Goal: Information Seeking & Learning: Find contact information

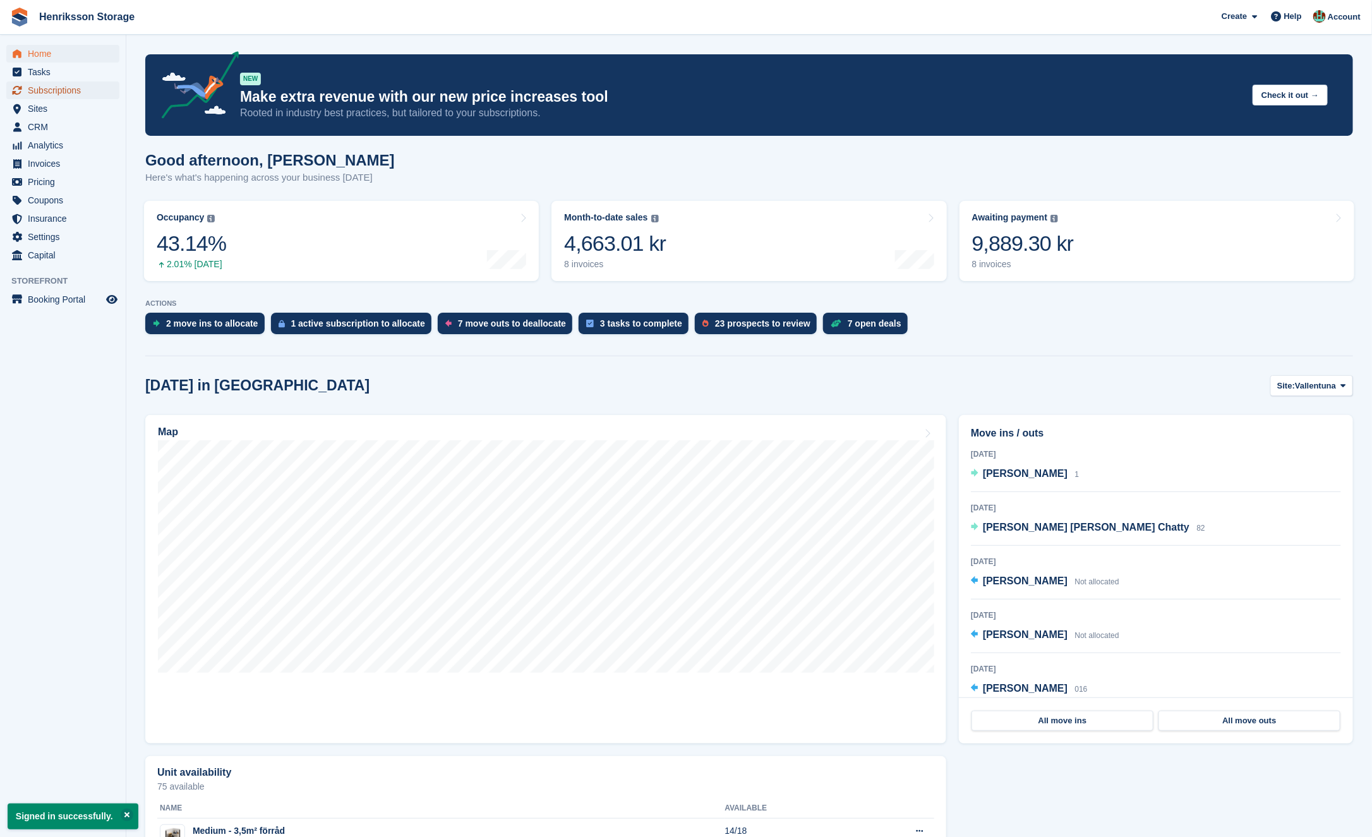
click at [61, 90] on span "Subscriptions" at bounding box center [66, 91] width 76 height 18
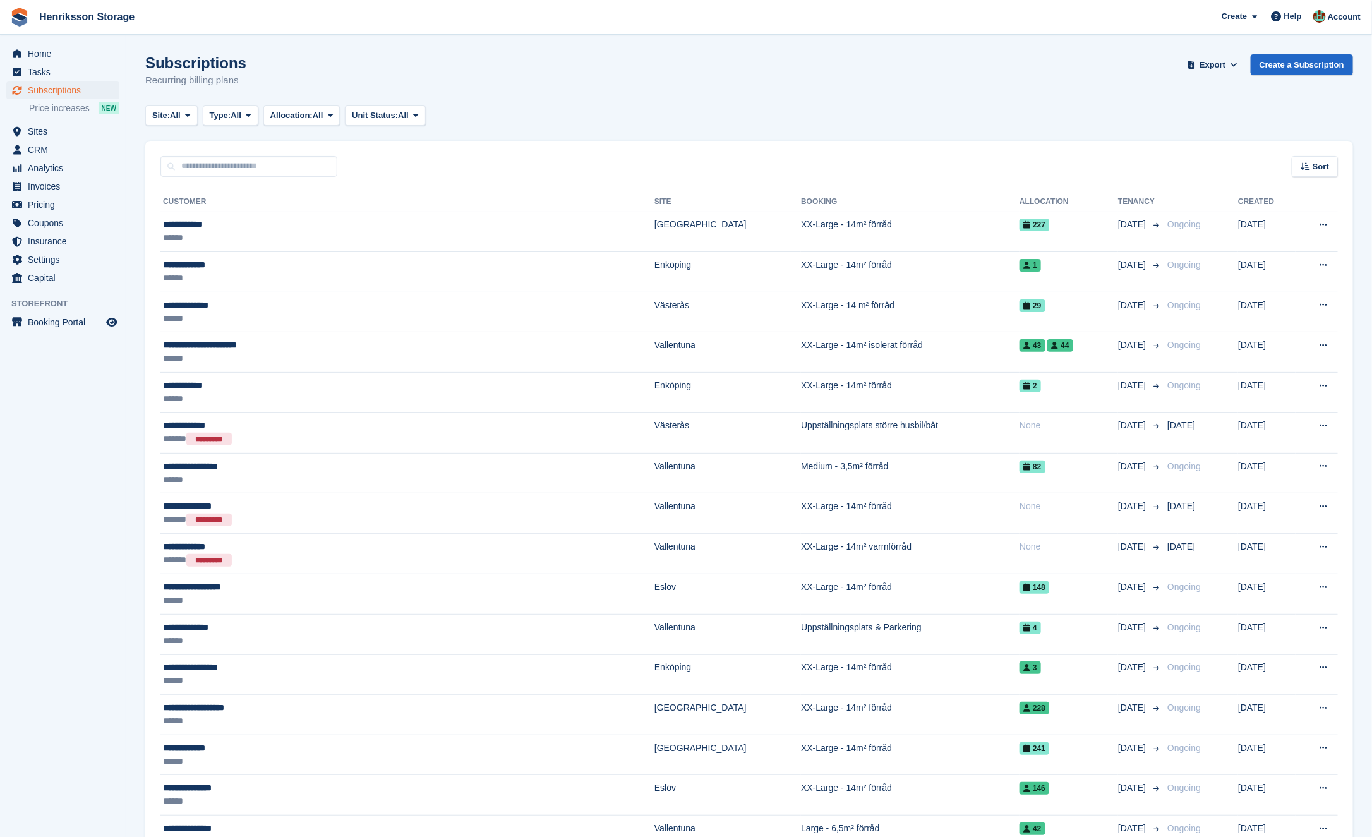
click at [1329, 155] on div "Sort Sort by Customer name Date created Move in date Move out date Created (old…" at bounding box center [749, 159] width 1208 height 36
click at [1327, 157] on div "Sort" at bounding box center [1315, 166] width 46 height 21
click at [1272, 241] on span "Move in date" at bounding box center [1262, 246] width 51 height 10
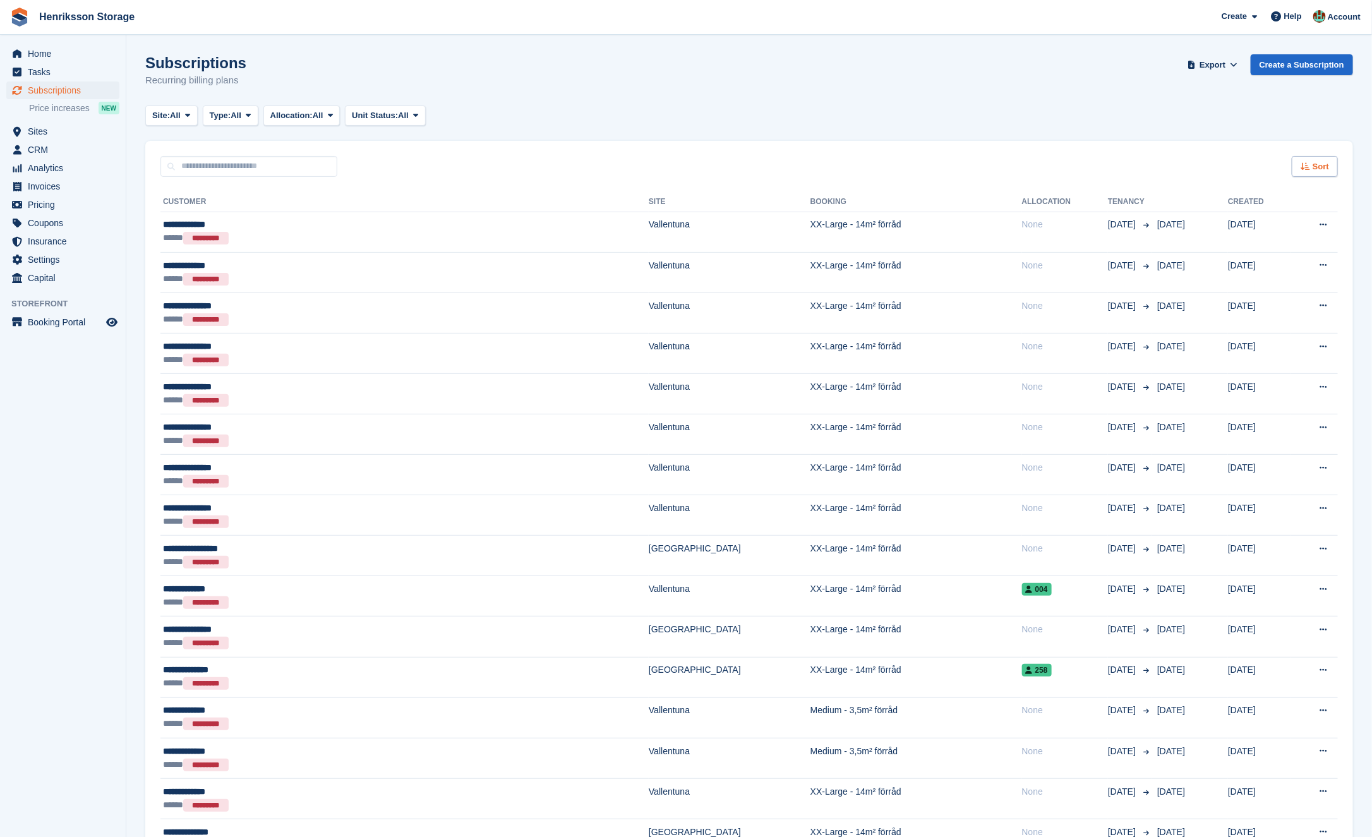
click at [1324, 163] on span "Sort" at bounding box center [1321, 166] width 16 height 13
click at [1267, 317] on span "Move in (newest first)" at bounding box center [1280, 314] width 90 height 10
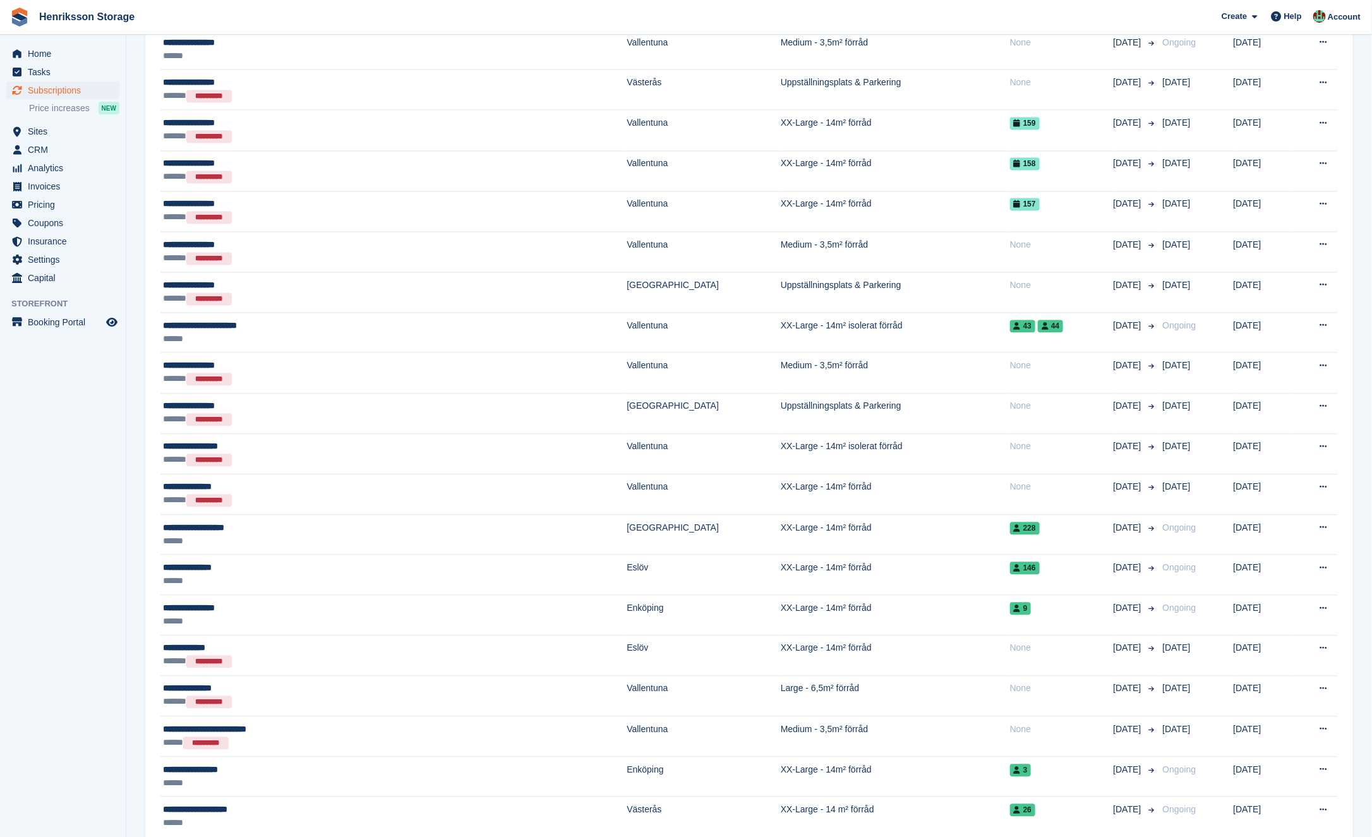
scroll to position [1442, 0]
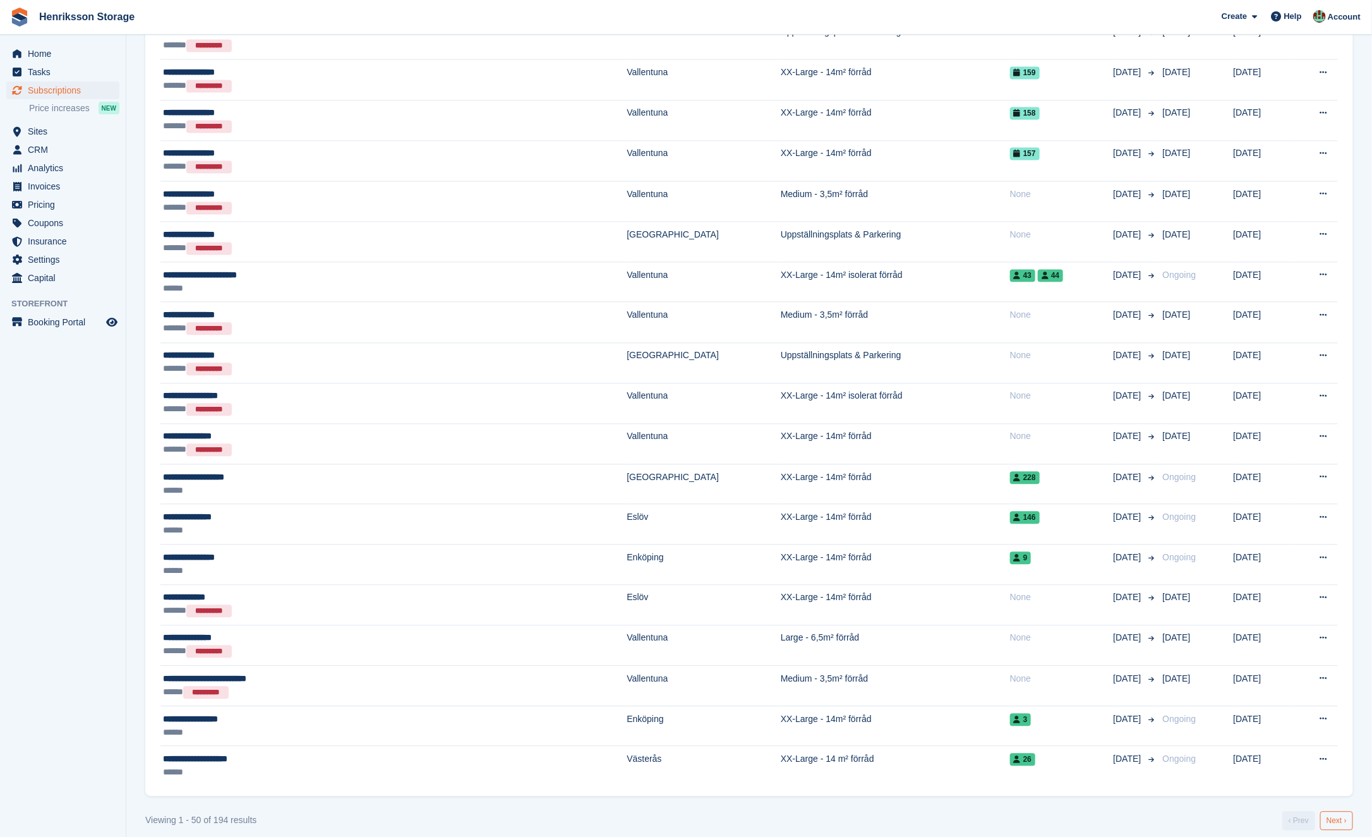
click at [1334, 811] on link "Next ›" at bounding box center [1336, 820] width 33 height 19
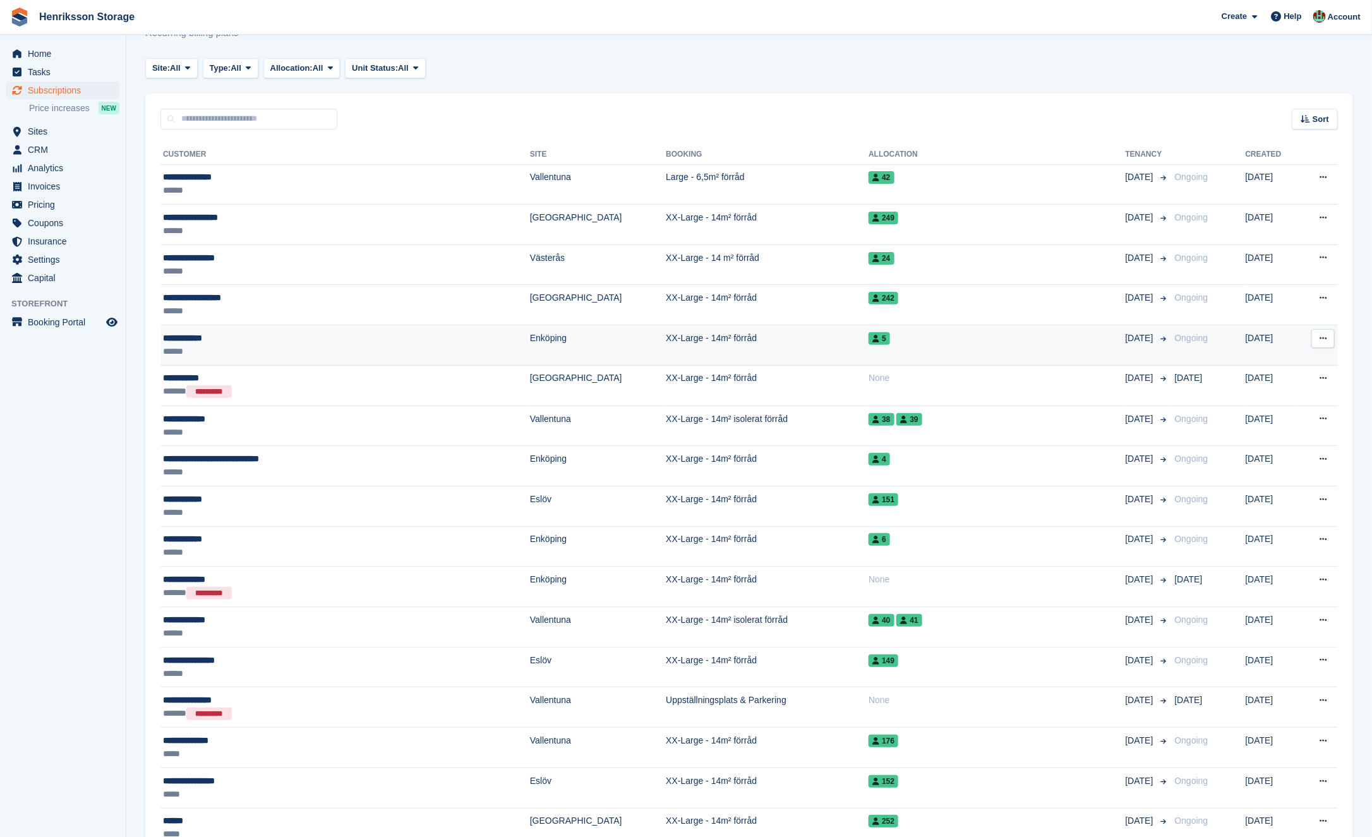
scroll to position [42, 0]
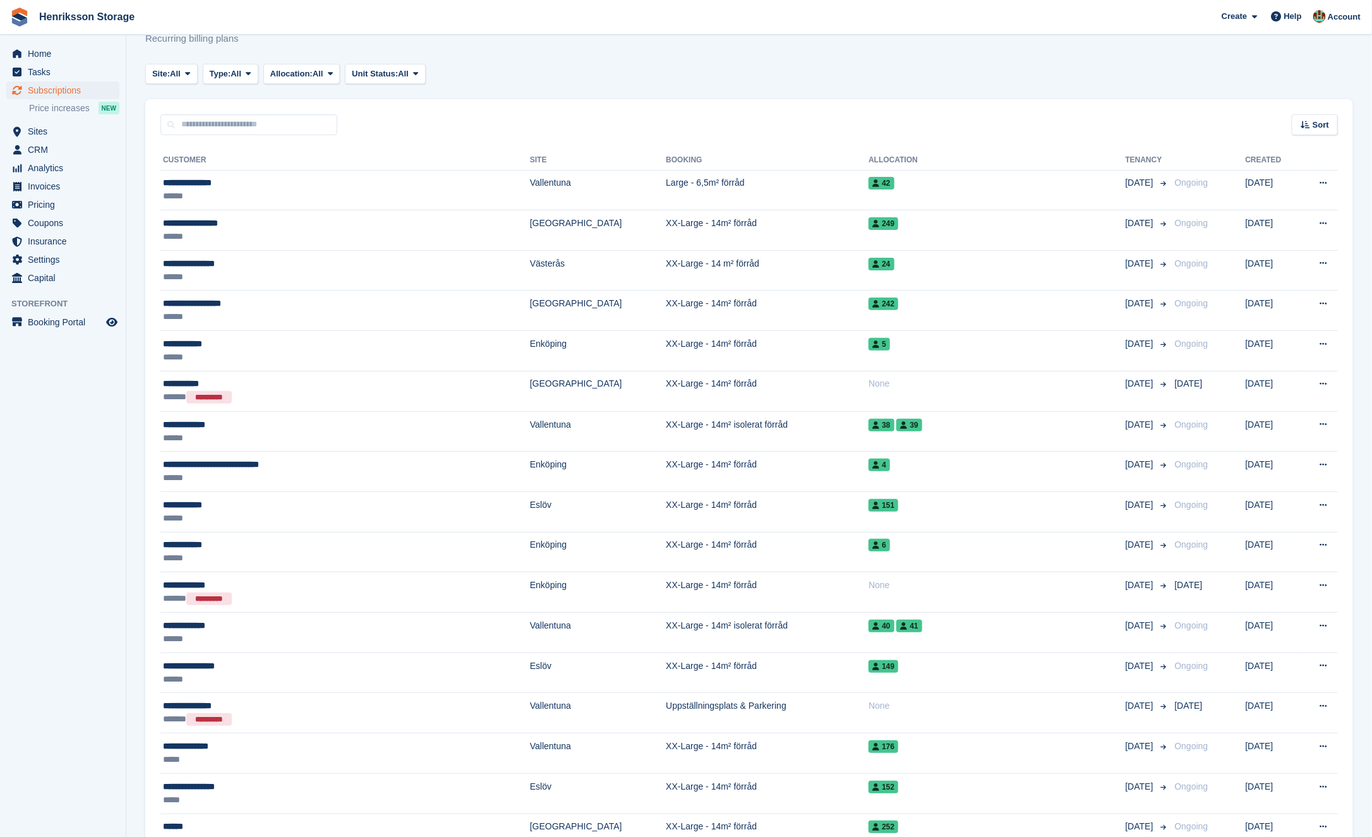
drag, startPoint x: 150, startPoint y: 305, endPoint x: 132, endPoint y: 311, distance: 18.8
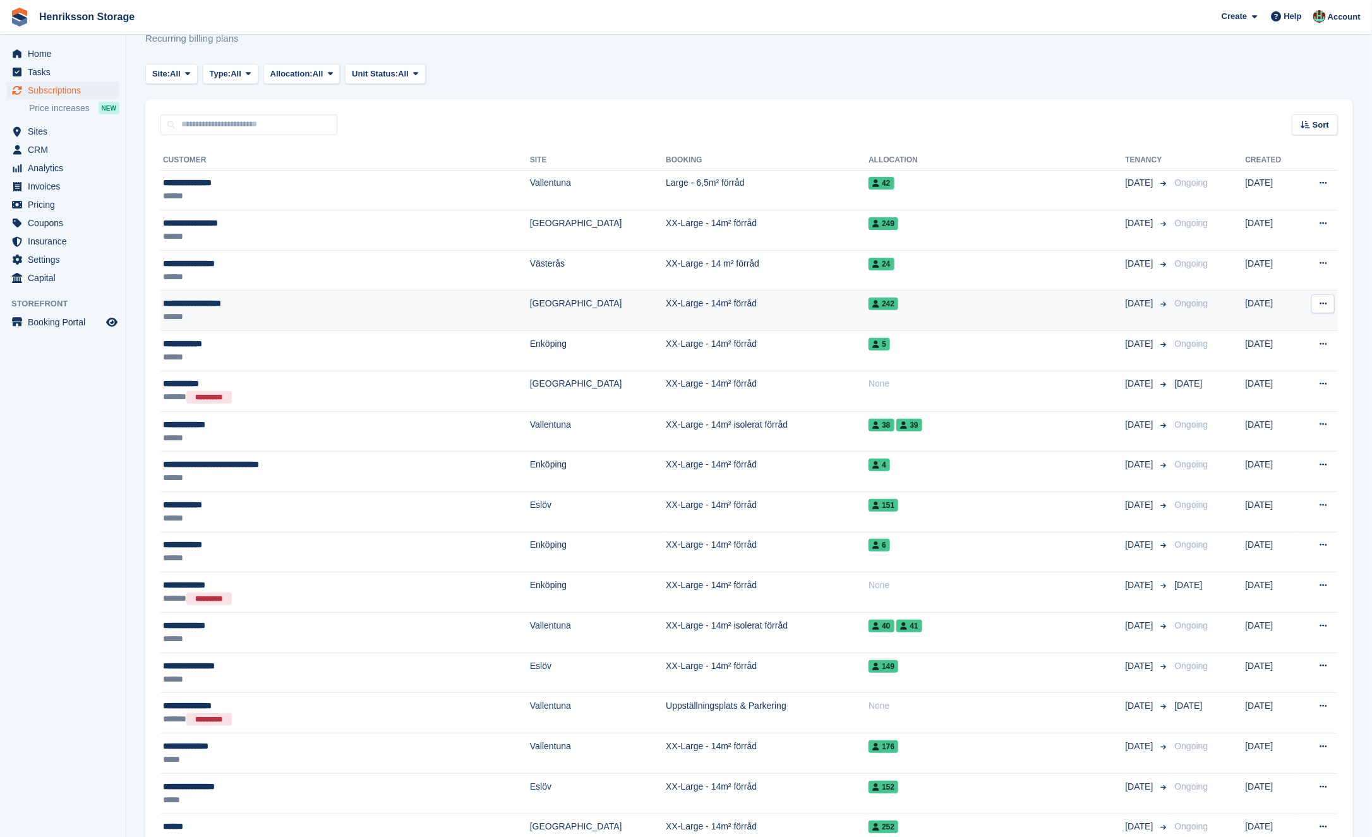
click at [1326, 308] on button at bounding box center [1323, 303] width 23 height 19
click at [1285, 327] on p "View customer" at bounding box center [1274, 328] width 110 height 16
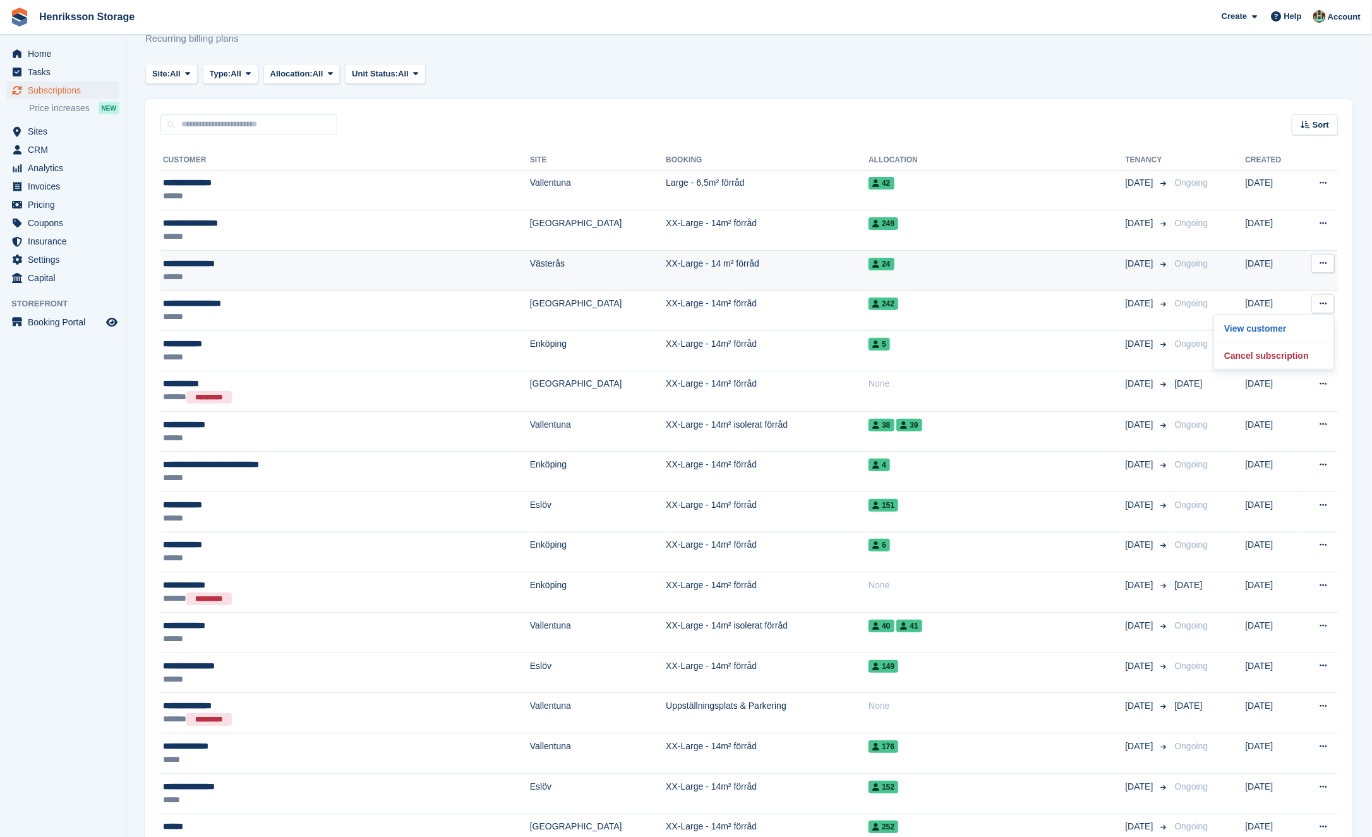
click at [1328, 262] on button at bounding box center [1323, 263] width 23 height 19
click at [1283, 287] on p "View customer" at bounding box center [1274, 288] width 110 height 16
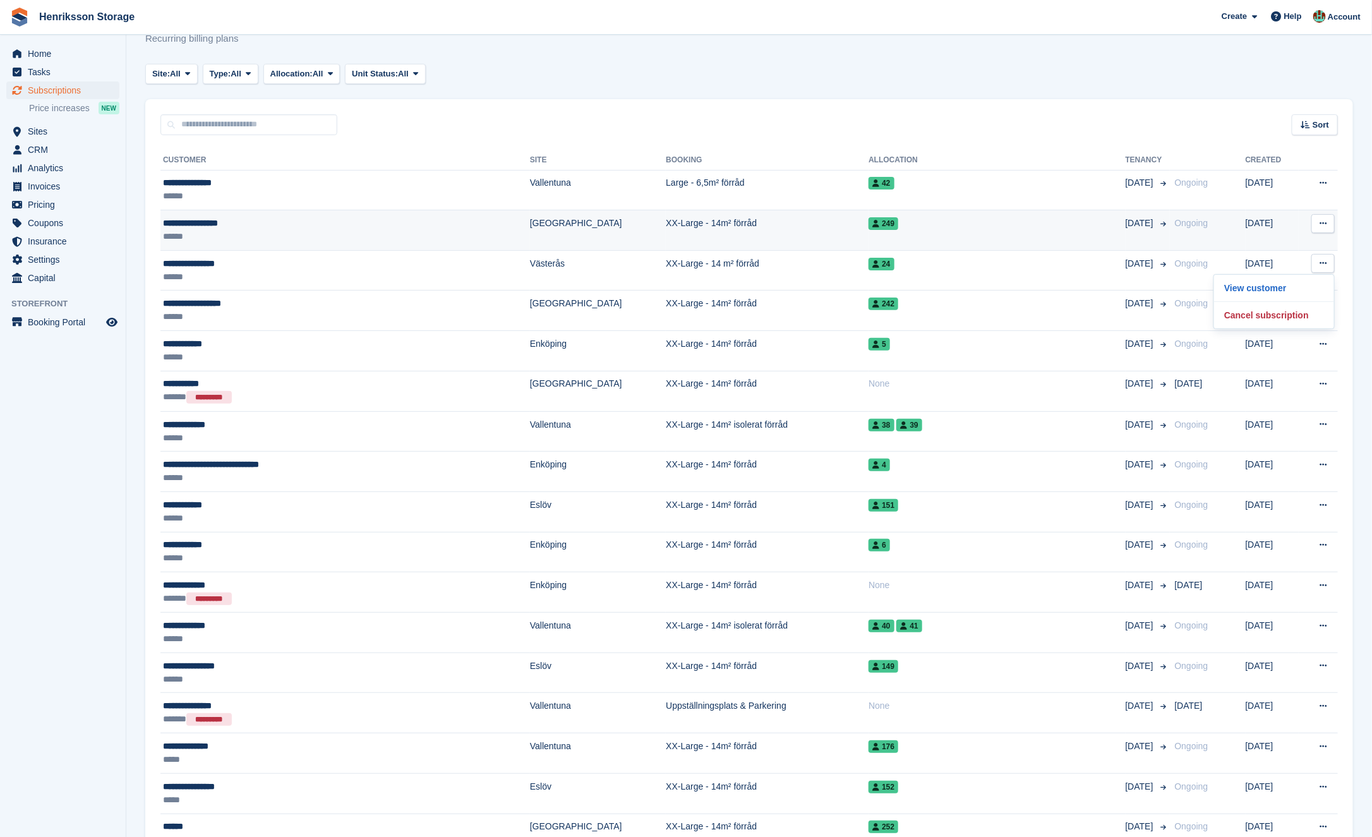
click at [1324, 221] on icon at bounding box center [1323, 223] width 7 height 8
click at [1298, 245] on p "View customer" at bounding box center [1274, 248] width 110 height 16
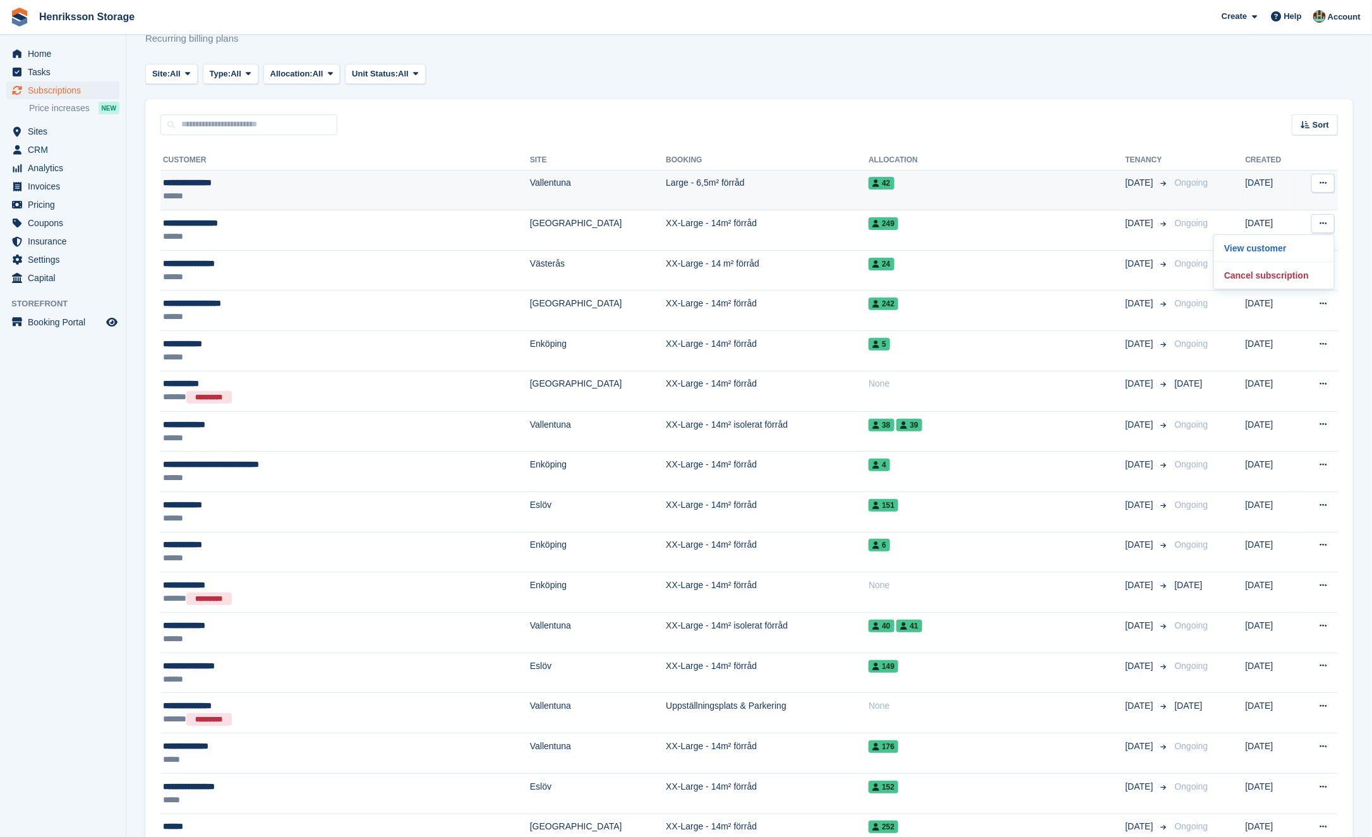
click at [1327, 187] on button at bounding box center [1323, 183] width 23 height 19
click at [1295, 206] on p "View customer" at bounding box center [1274, 208] width 110 height 16
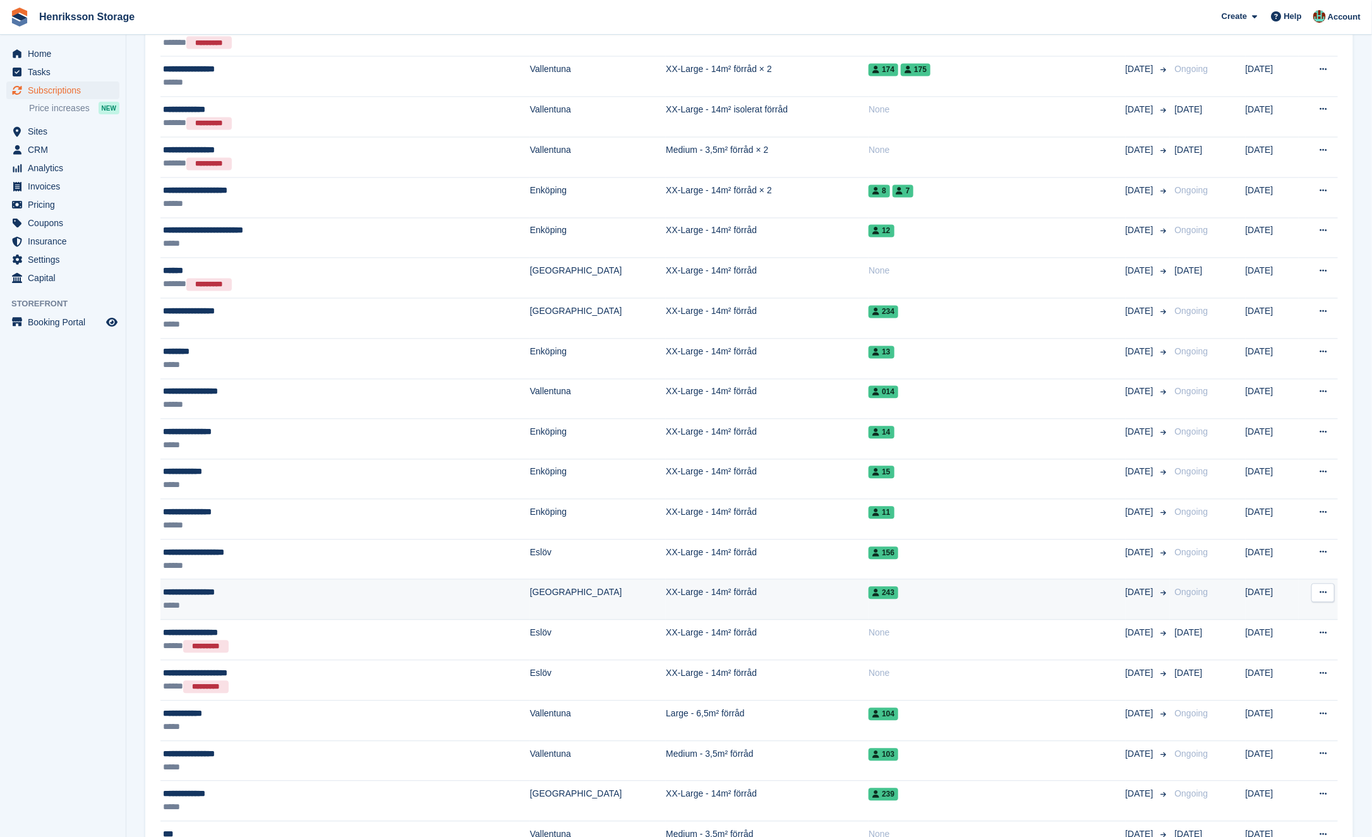
scroll to position [1438, 0]
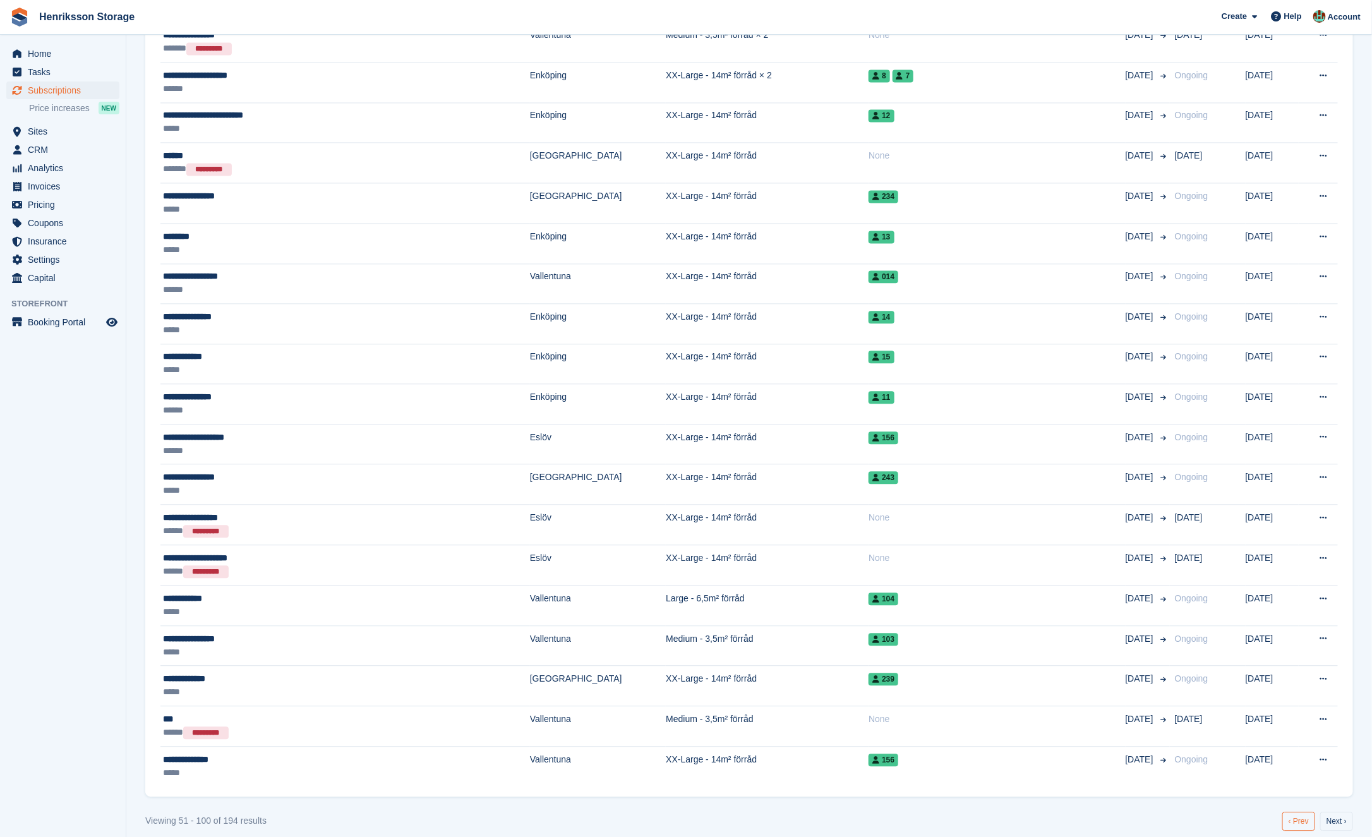
click at [1295, 812] on link "‹ Prev" at bounding box center [1299, 821] width 33 height 19
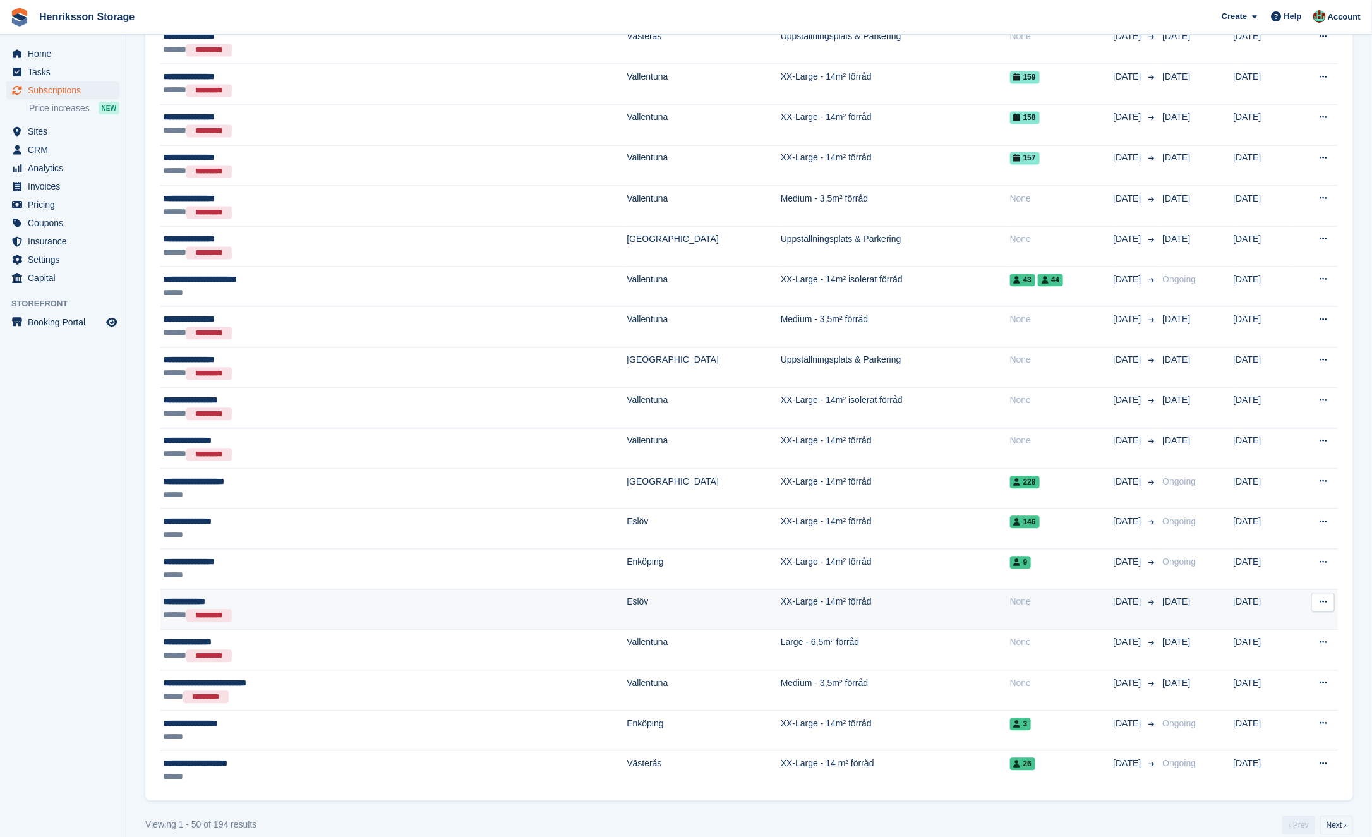
scroll to position [1442, 0]
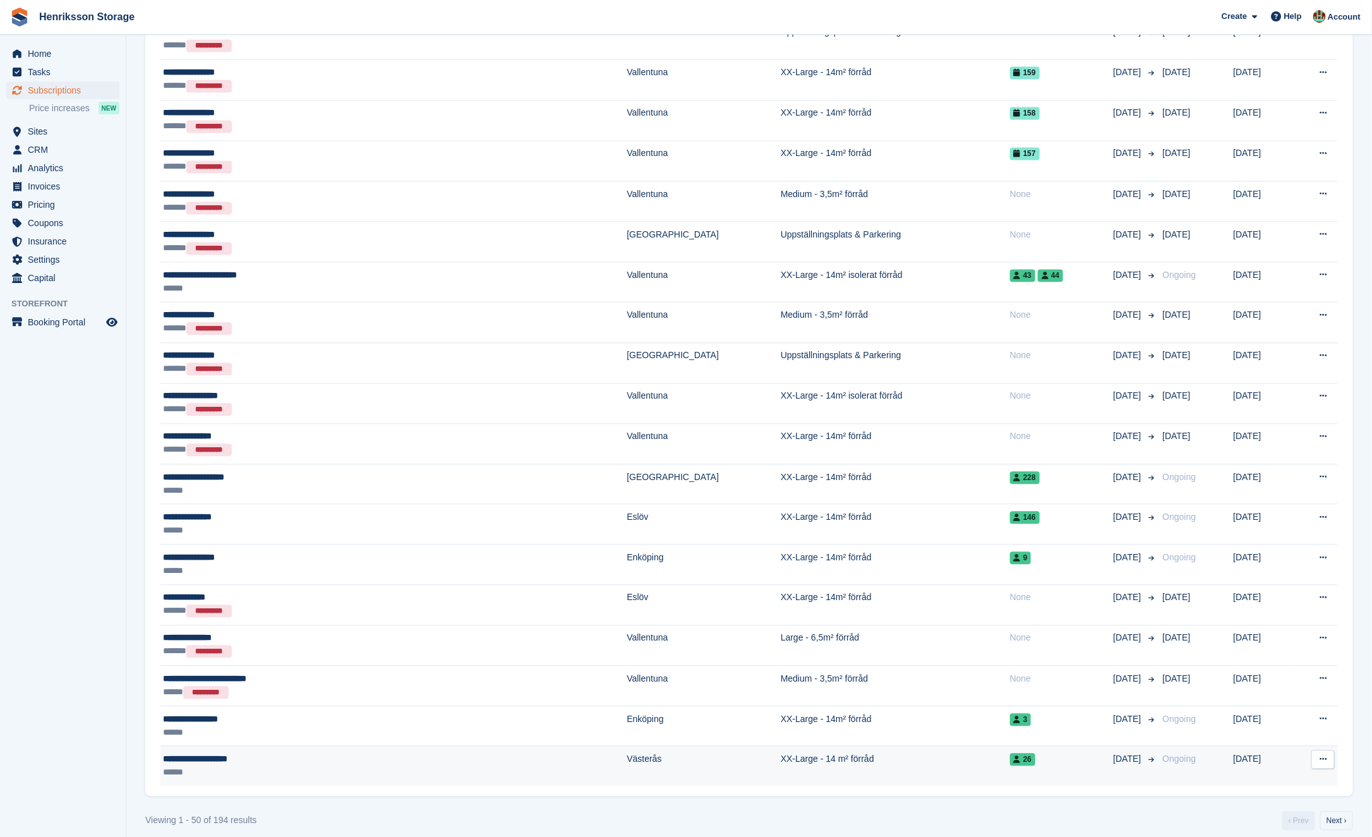
click at [1327, 755] on icon at bounding box center [1323, 759] width 7 height 8
click at [1286, 776] on p "View customer" at bounding box center [1274, 784] width 110 height 16
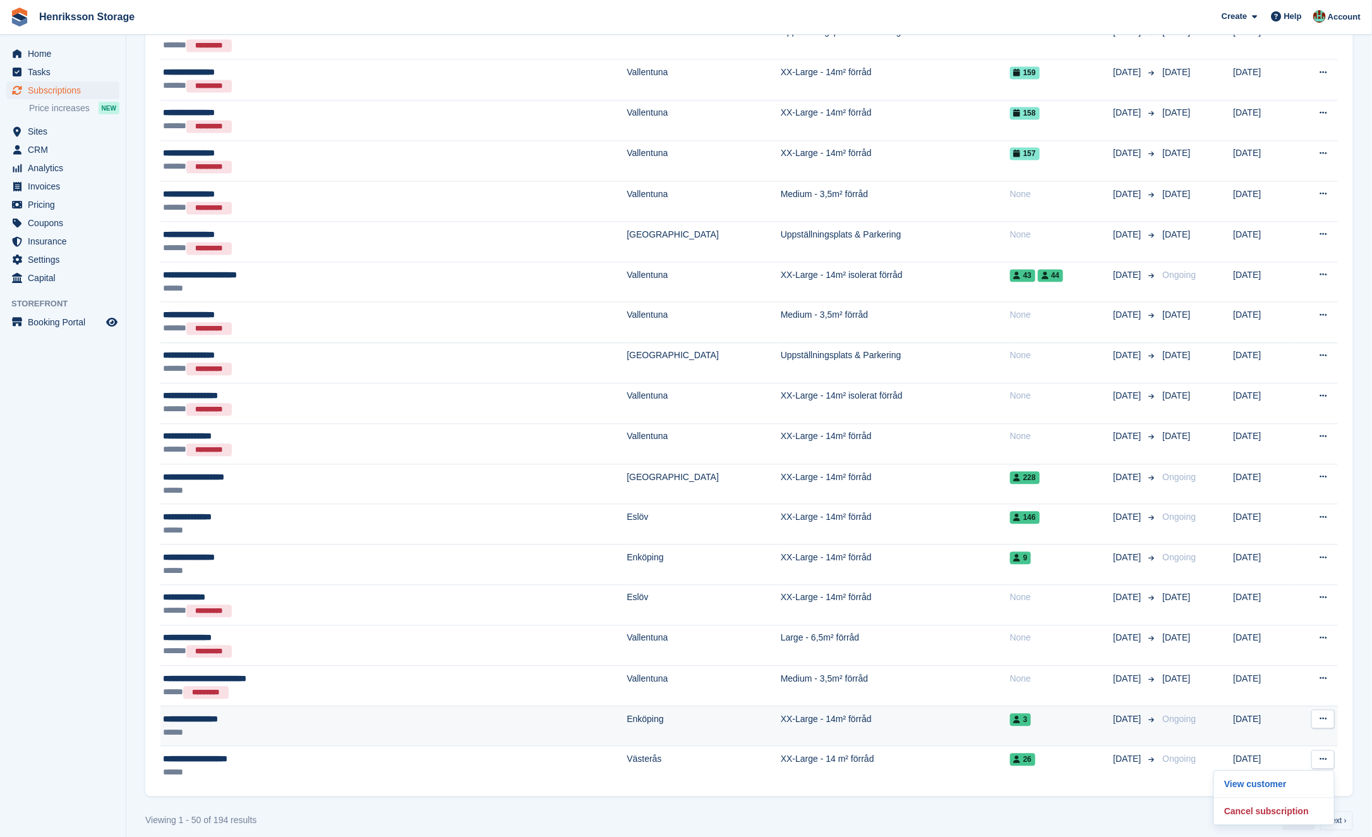
click at [1328, 711] on button at bounding box center [1323, 719] width 23 height 19
click at [1270, 737] on p "View customer" at bounding box center [1274, 743] width 110 height 16
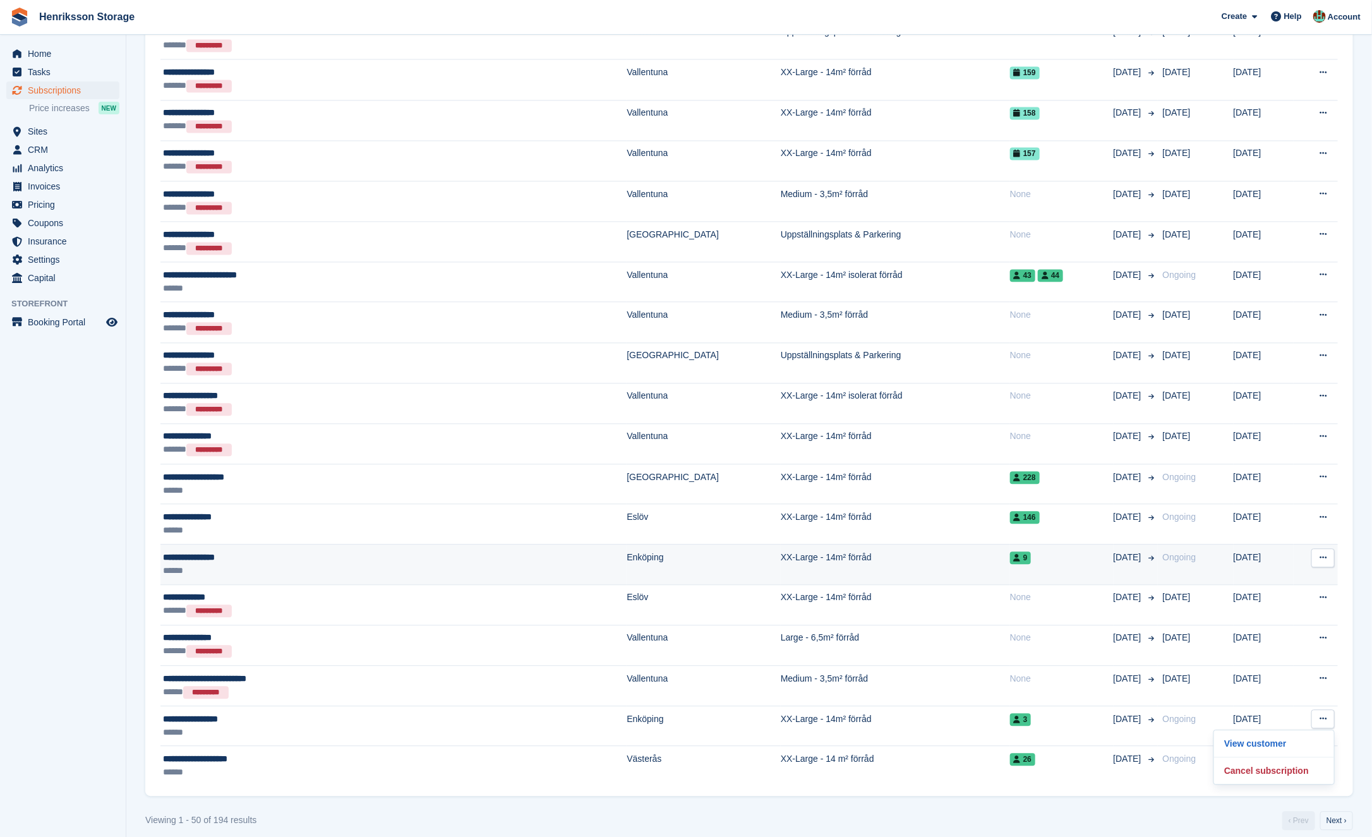
click at [1328, 548] on button at bounding box center [1323, 557] width 23 height 19
click at [1278, 575] on p "View customer" at bounding box center [1274, 582] width 110 height 16
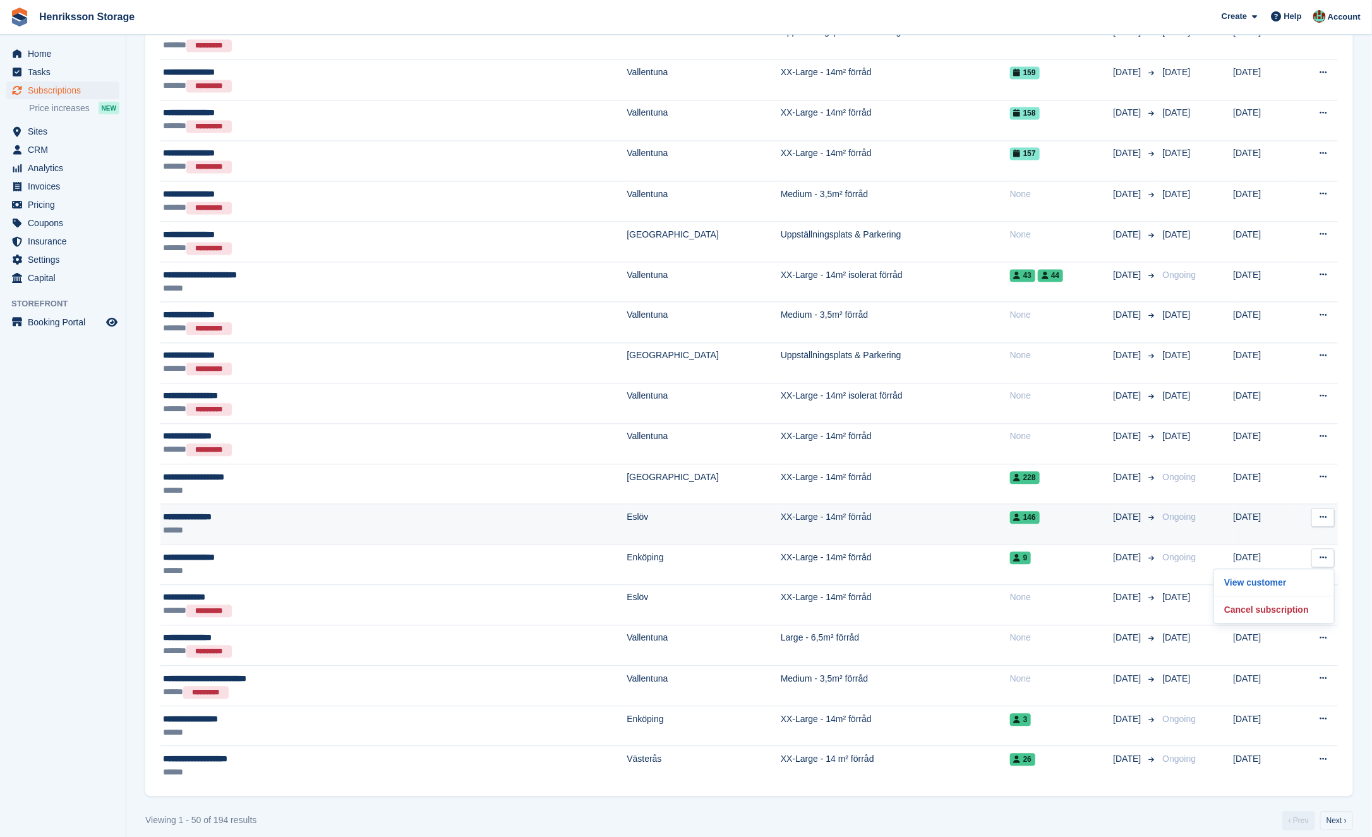
click at [1336, 504] on td "View customer Cancel subscription" at bounding box center [1316, 524] width 44 height 40
click at [1322, 513] on icon at bounding box center [1323, 517] width 7 height 8
click at [1286, 534] on p "View customer" at bounding box center [1274, 542] width 110 height 16
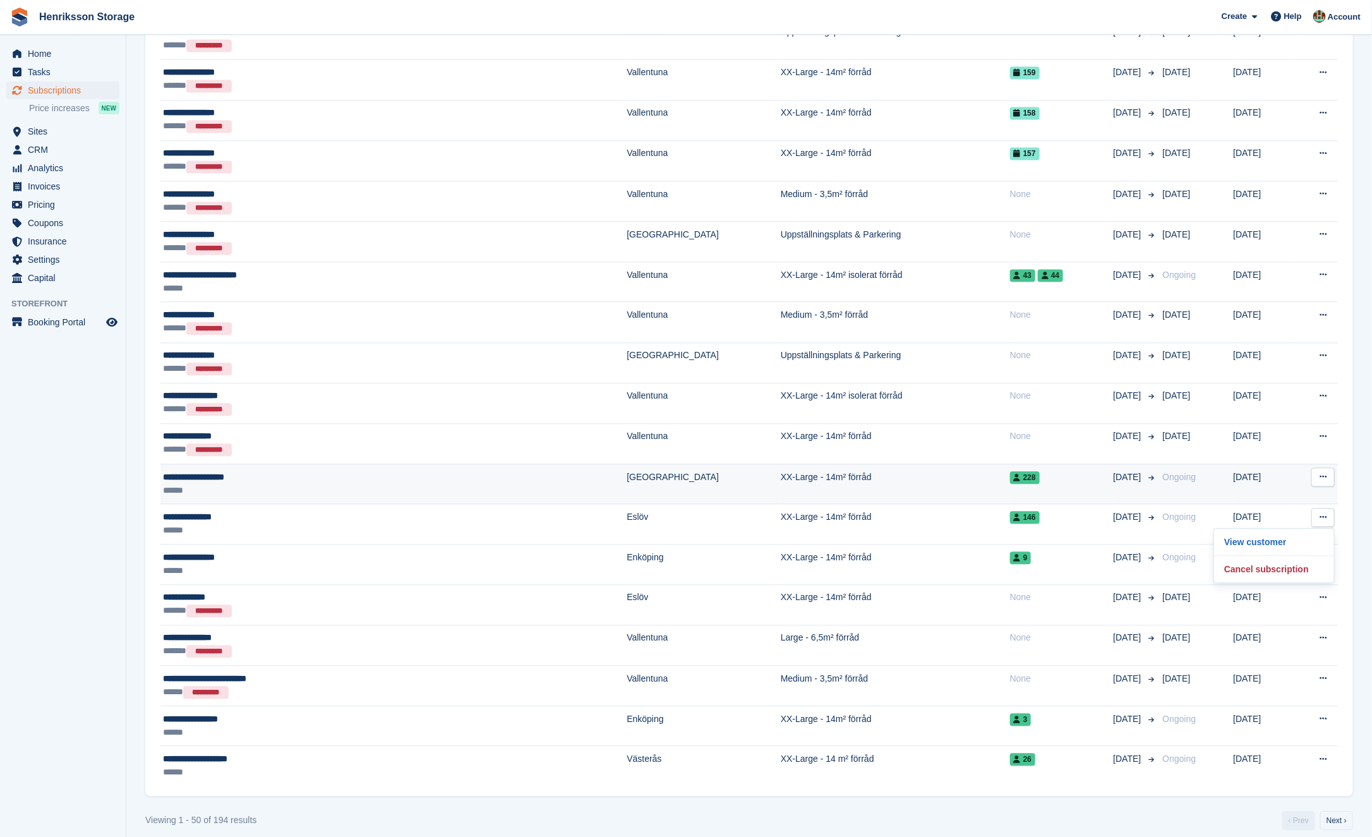
click at [1326, 473] on icon at bounding box center [1323, 477] width 7 height 8
click at [1281, 493] on p "View customer" at bounding box center [1274, 501] width 110 height 16
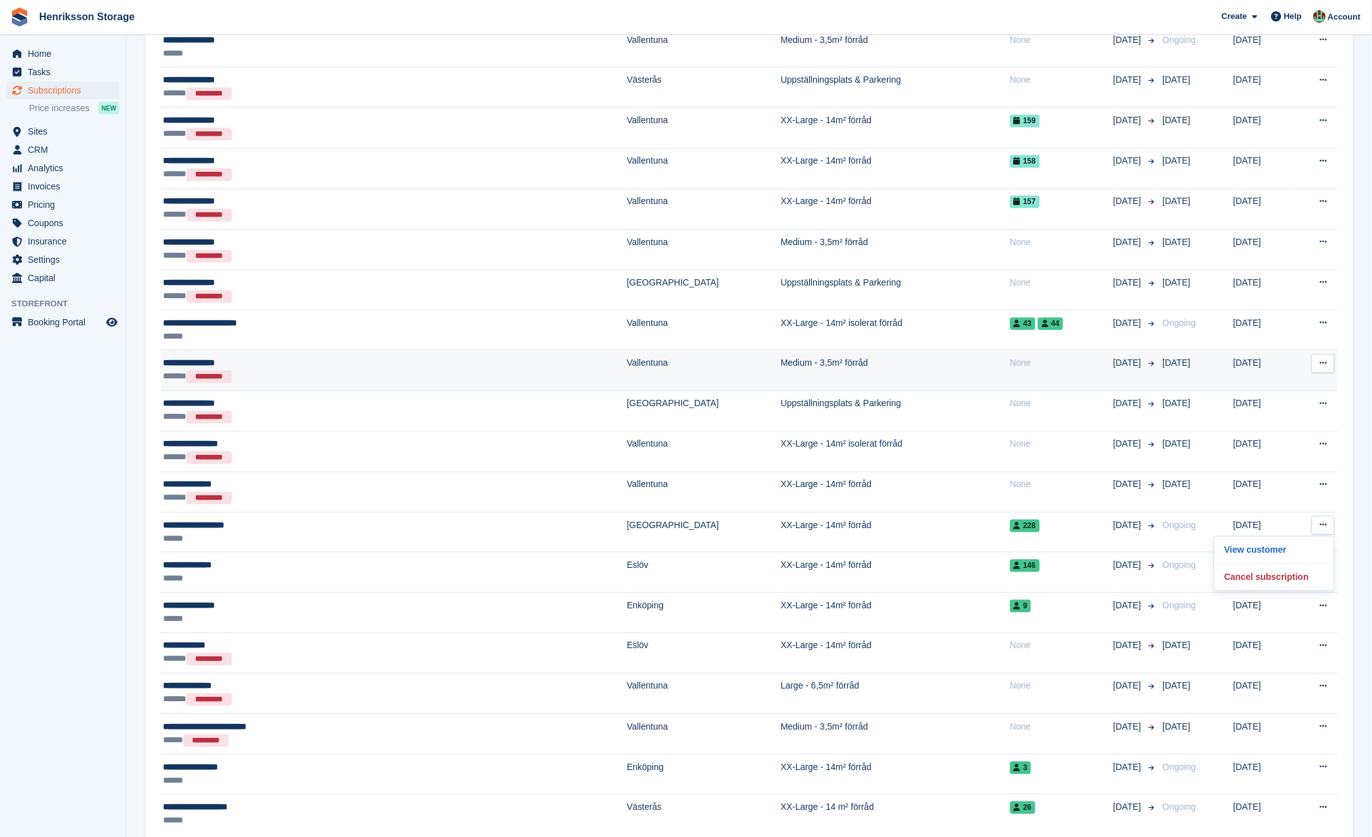
scroll to position [1394, 0]
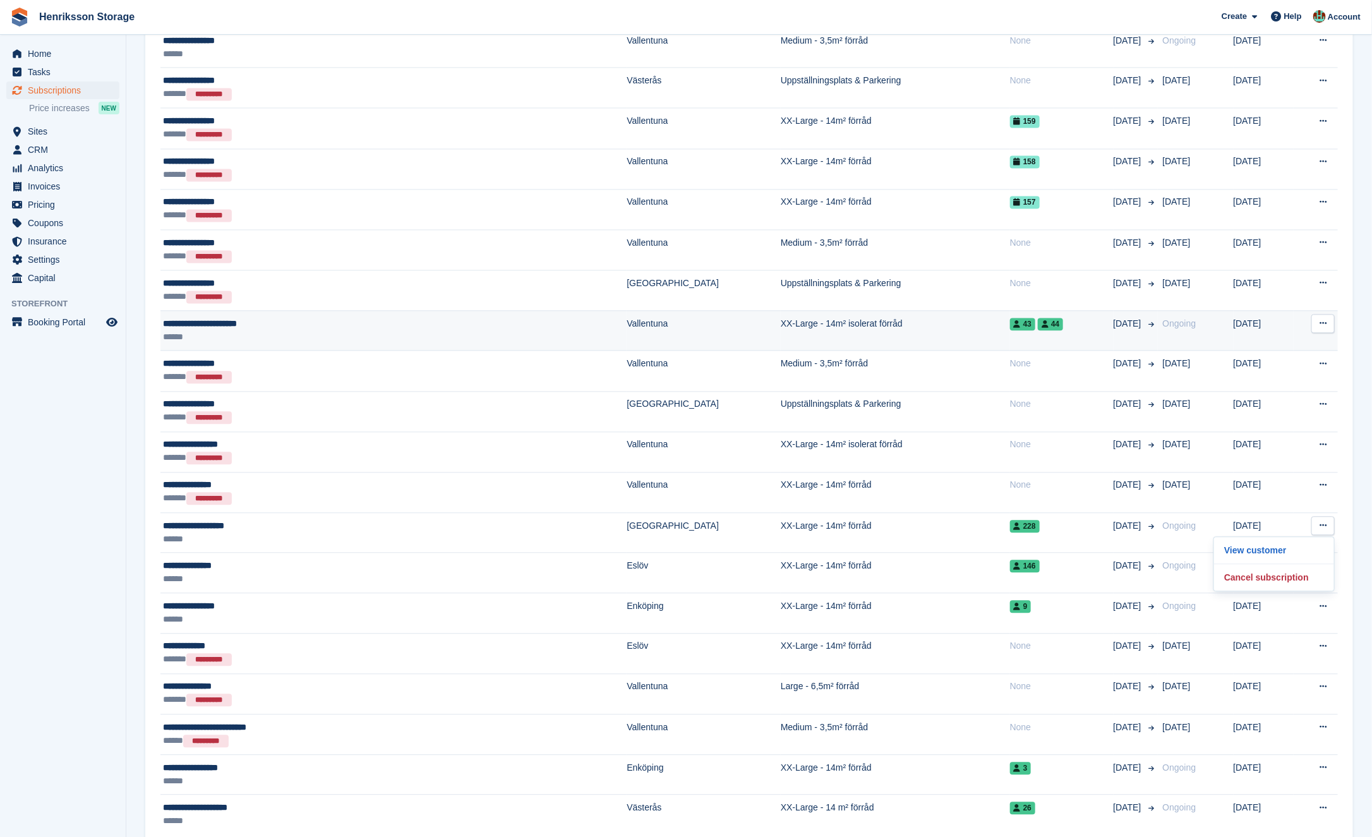
click at [1323, 319] on icon at bounding box center [1323, 323] width 7 height 8
click at [1282, 340] on p "View customer" at bounding box center [1274, 348] width 110 height 16
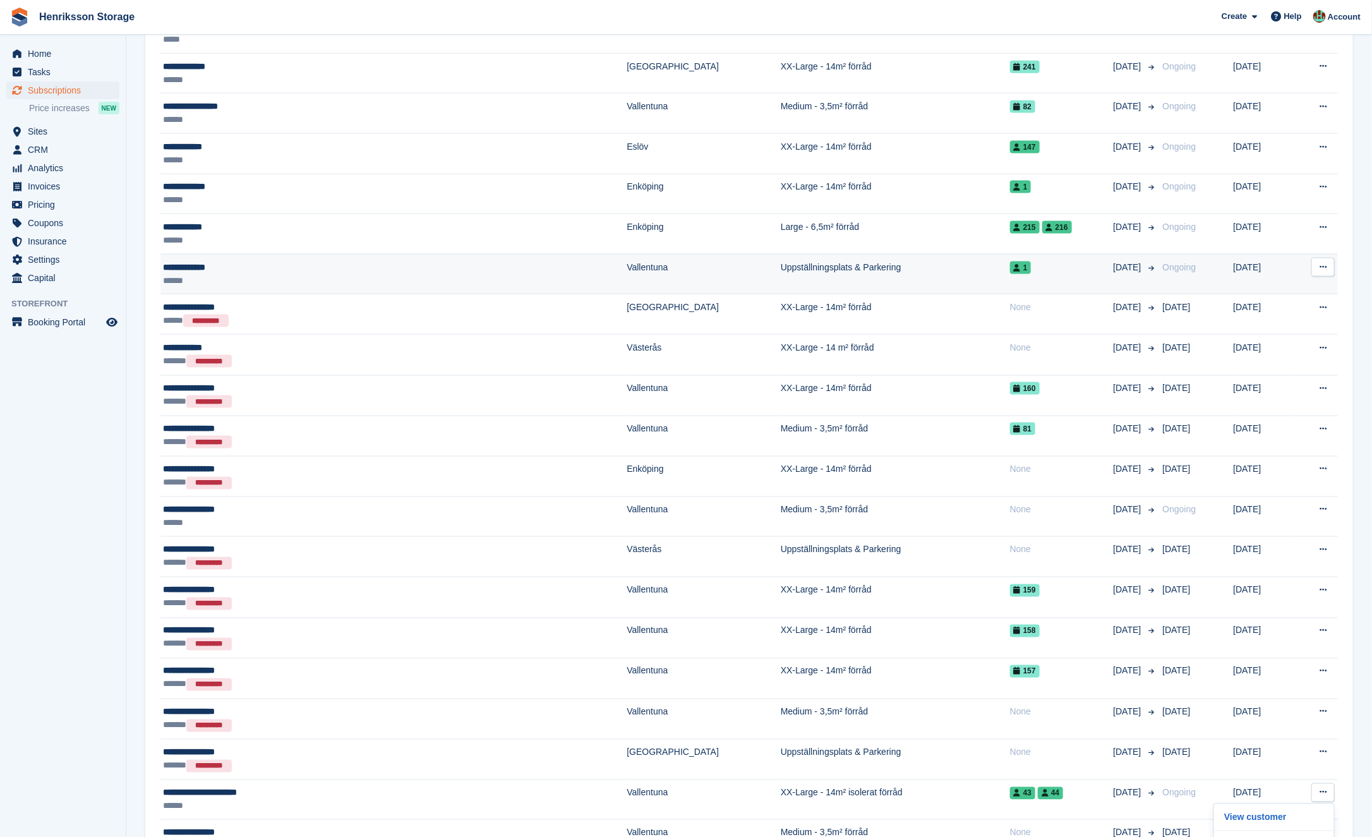
scroll to position [926, 0]
click at [1324, 262] on icon at bounding box center [1323, 266] width 7 height 8
click at [1284, 282] on p "View customer" at bounding box center [1274, 290] width 110 height 16
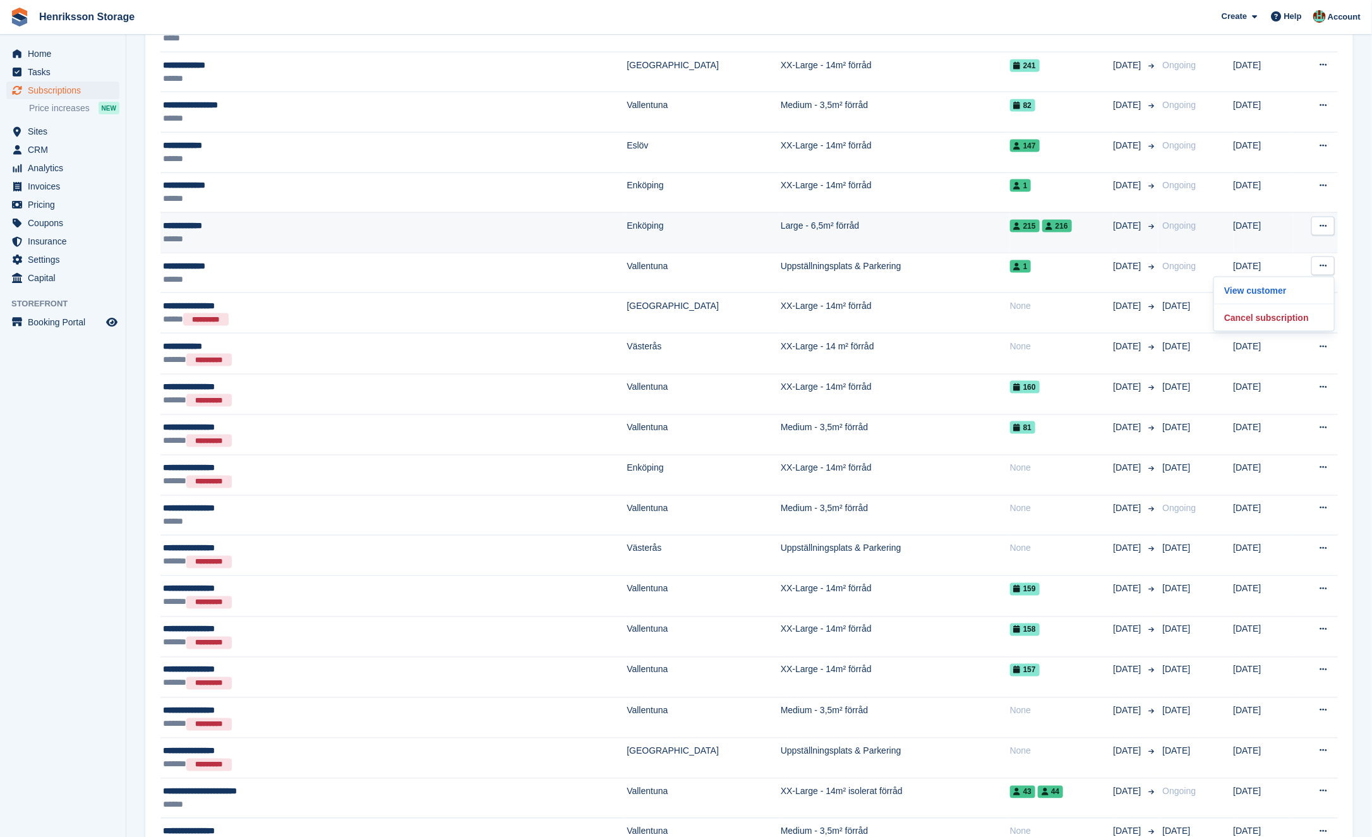
click at [1329, 222] on button at bounding box center [1323, 226] width 23 height 19
click at [1291, 243] on p "View customer" at bounding box center [1274, 251] width 110 height 16
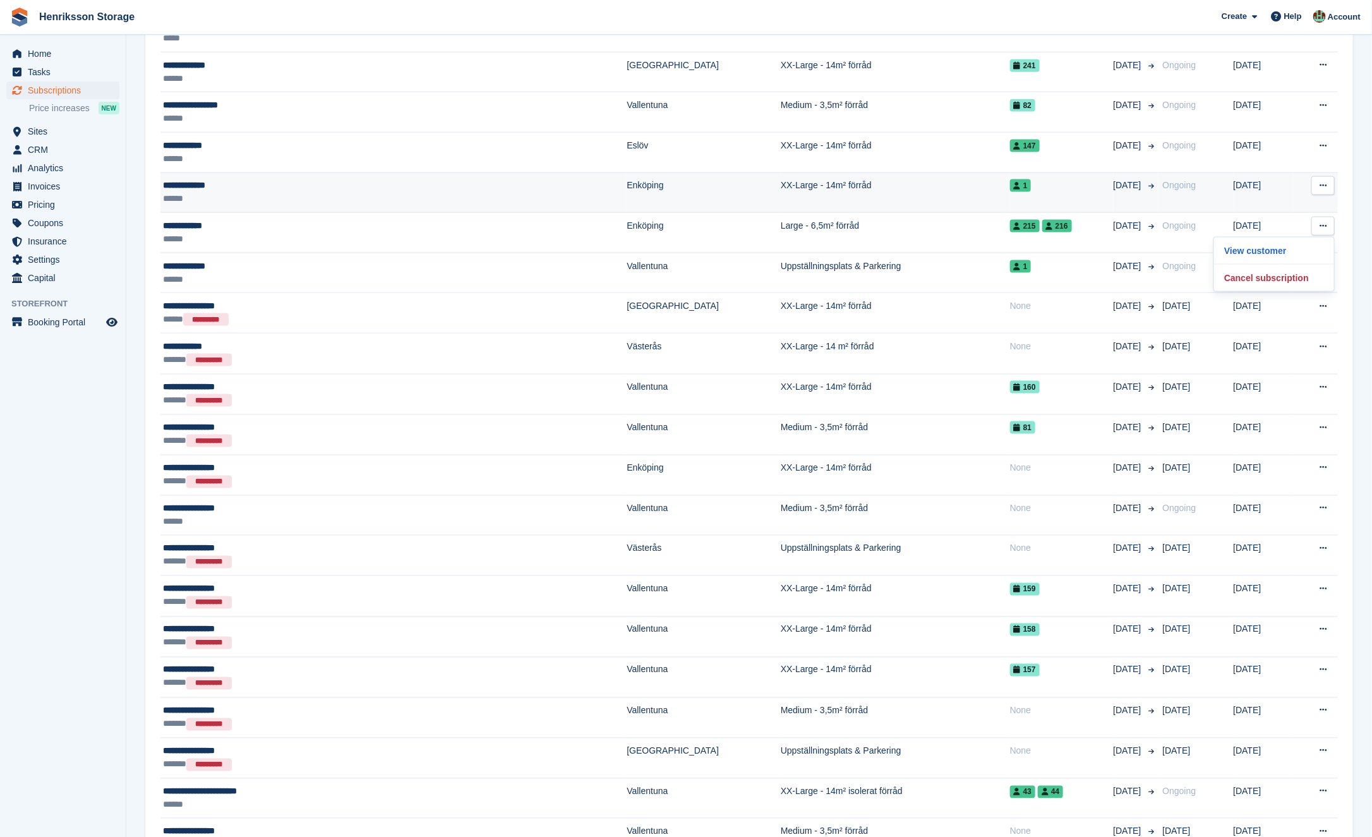
click at [1329, 179] on button at bounding box center [1323, 185] width 23 height 19
click at [1266, 203] on p "View customer" at bounding box center [1274, 210] width 110 height 16
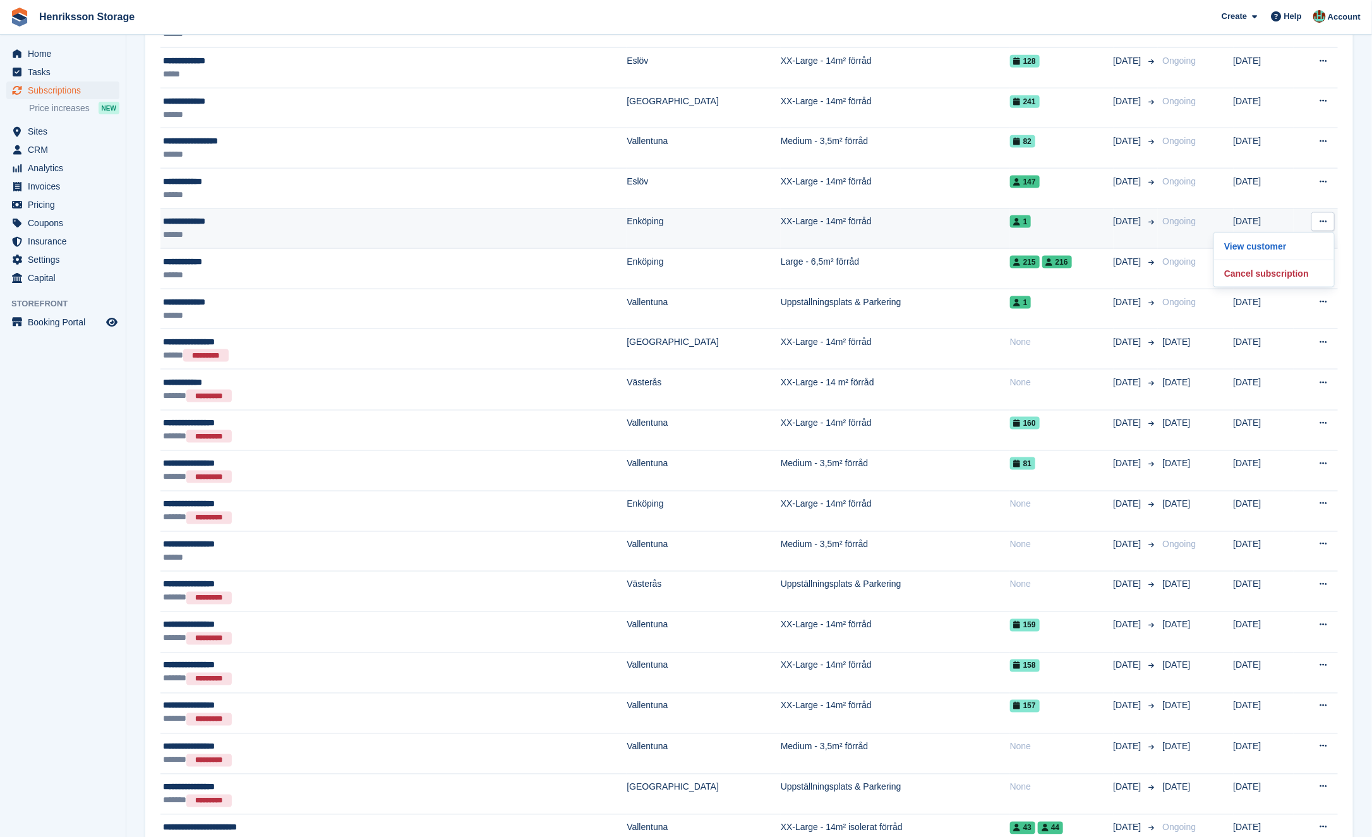
scroll to position [883, 0]
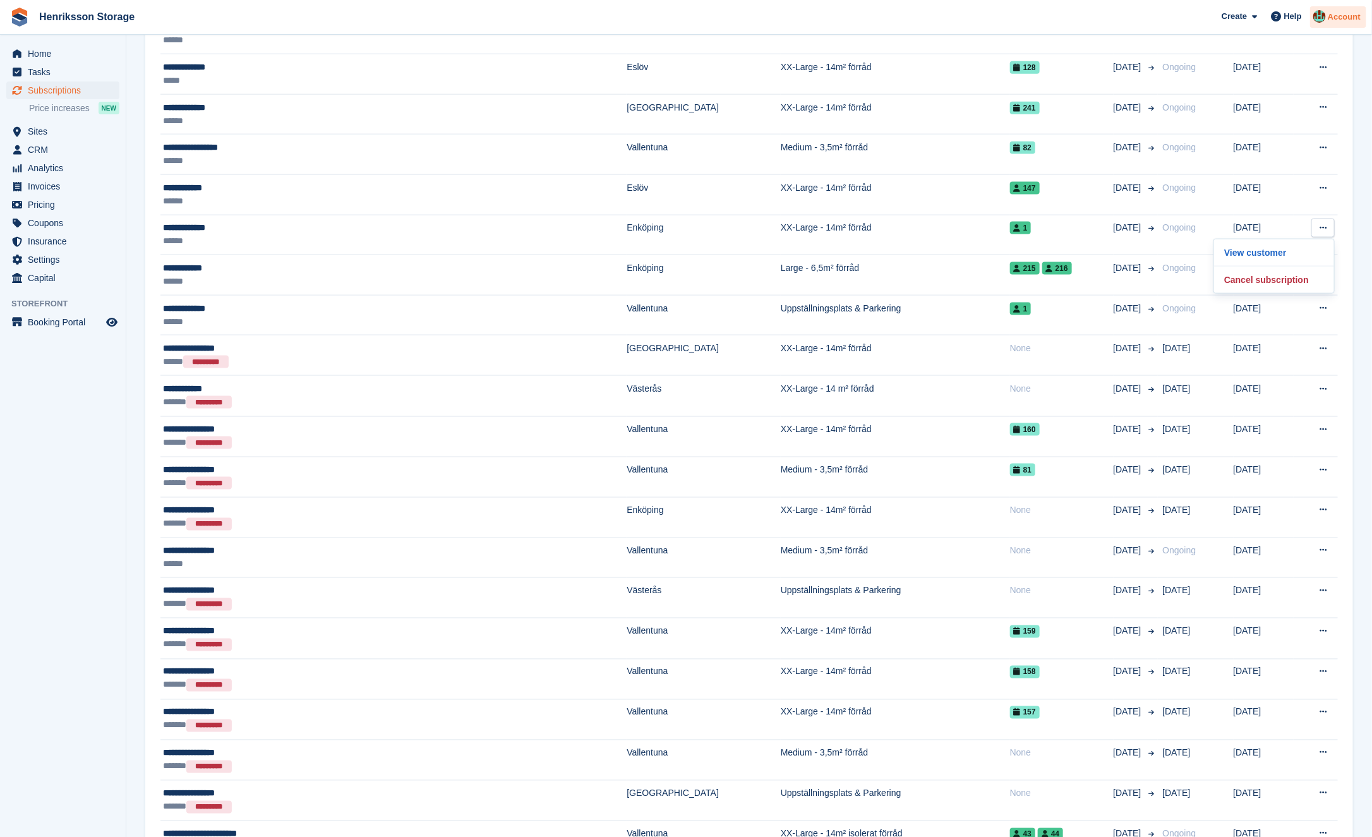
click at [1342, 10] on div "Account" at bounding box center [1338, 17] width 56 height 22
click at [1263, 128] on div "Logout" at bounding box center [1292, 127] width 124 height 13
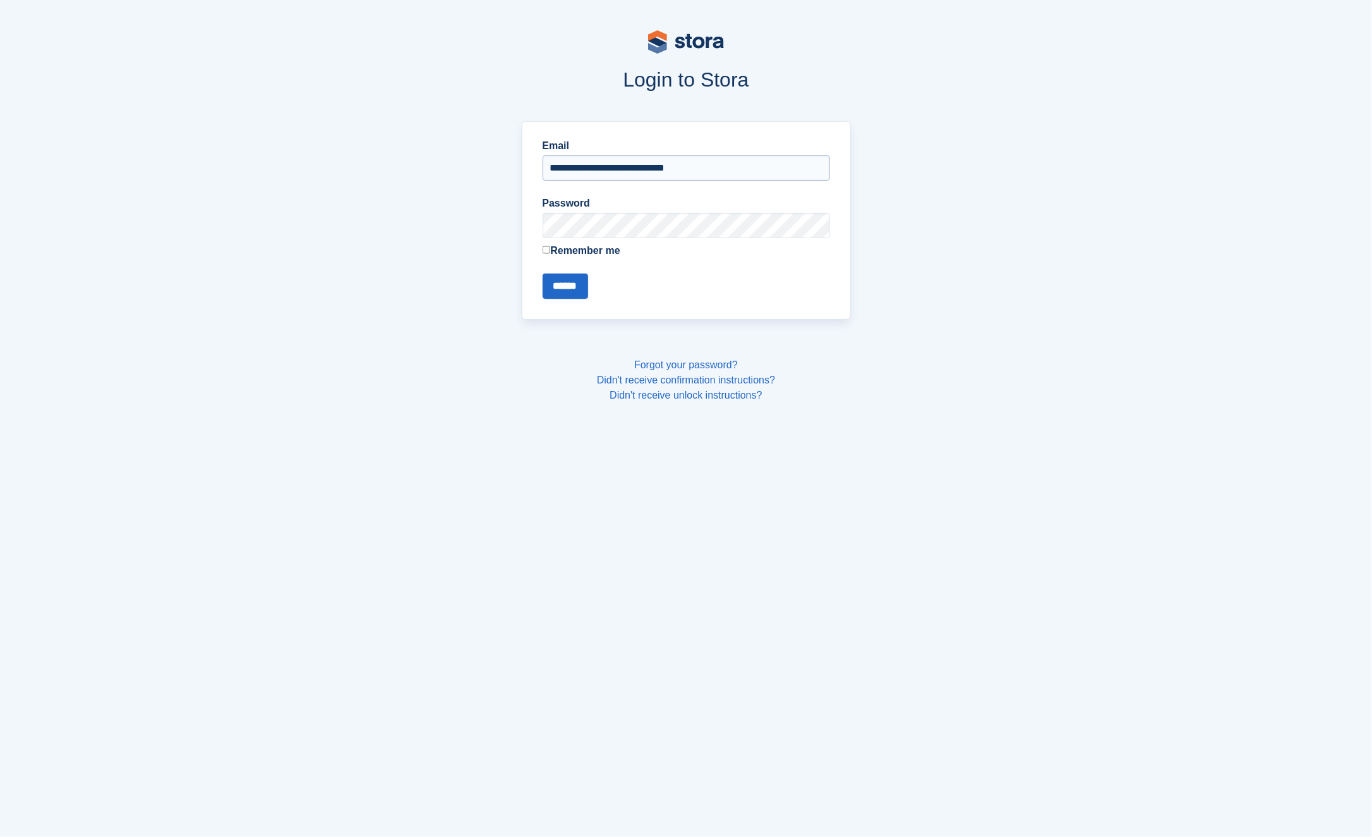
click at [615, 168] on input "**********" at bounding box center [686, 167] width 287 height 25
type input "**********"
click at [565, 268] on form "**********" at bounding box center [686, 218] width 287 height 160
click at [565, 286] on input "******" at bounding box center [565, 286] width 45 height 25
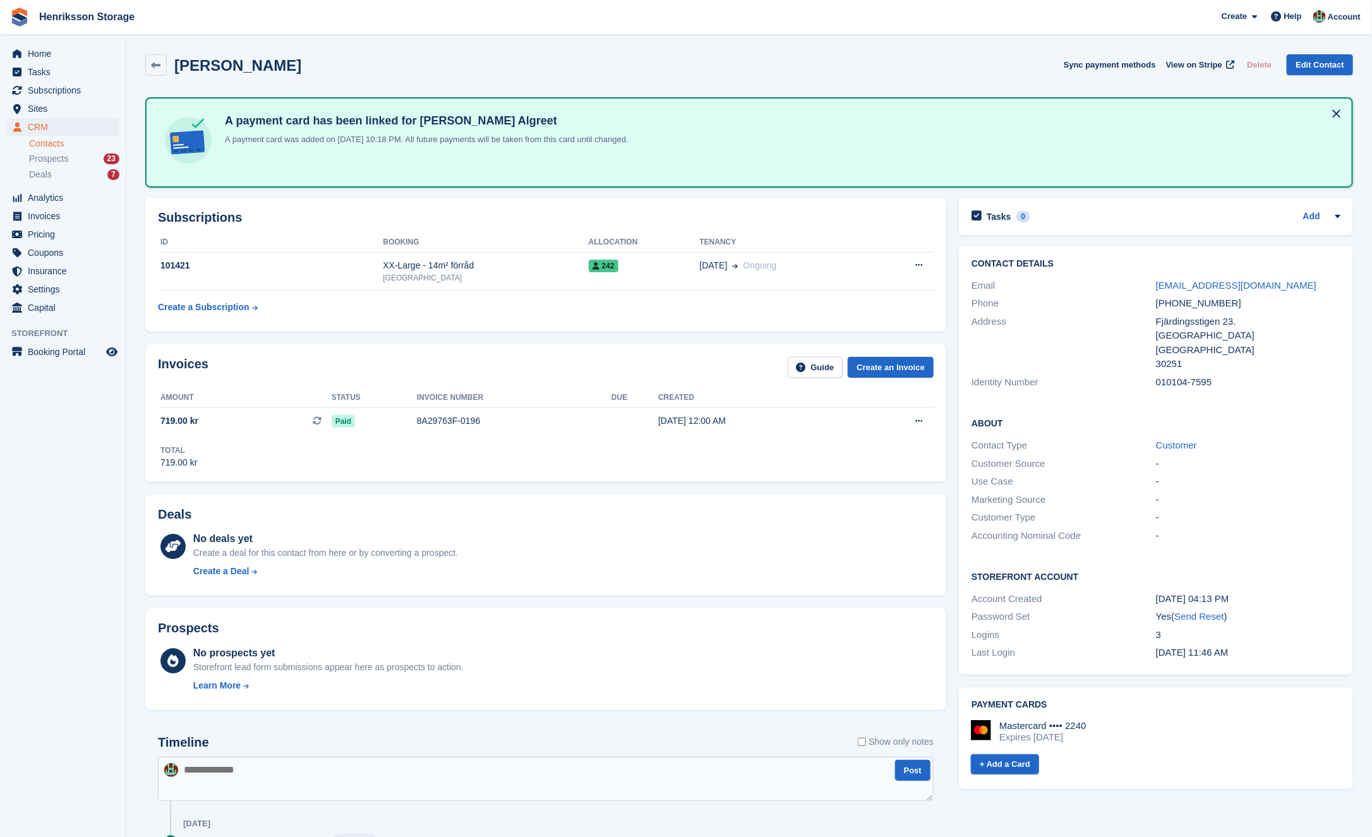
click at [187, 70] on h2 "Alaa Aldin Algreet" at bounding box center [237, 65] width 127 height 17
copy h2 "Alaa"
drag, startPoint x: 1255, startPoint y: 286, endPoint x: 1162, endPoint y: 287, distance: 92.9
click at [1161, 287] on div "aalgreet@gmail.com" at bounding box center [1248, 286] width 184 height 15
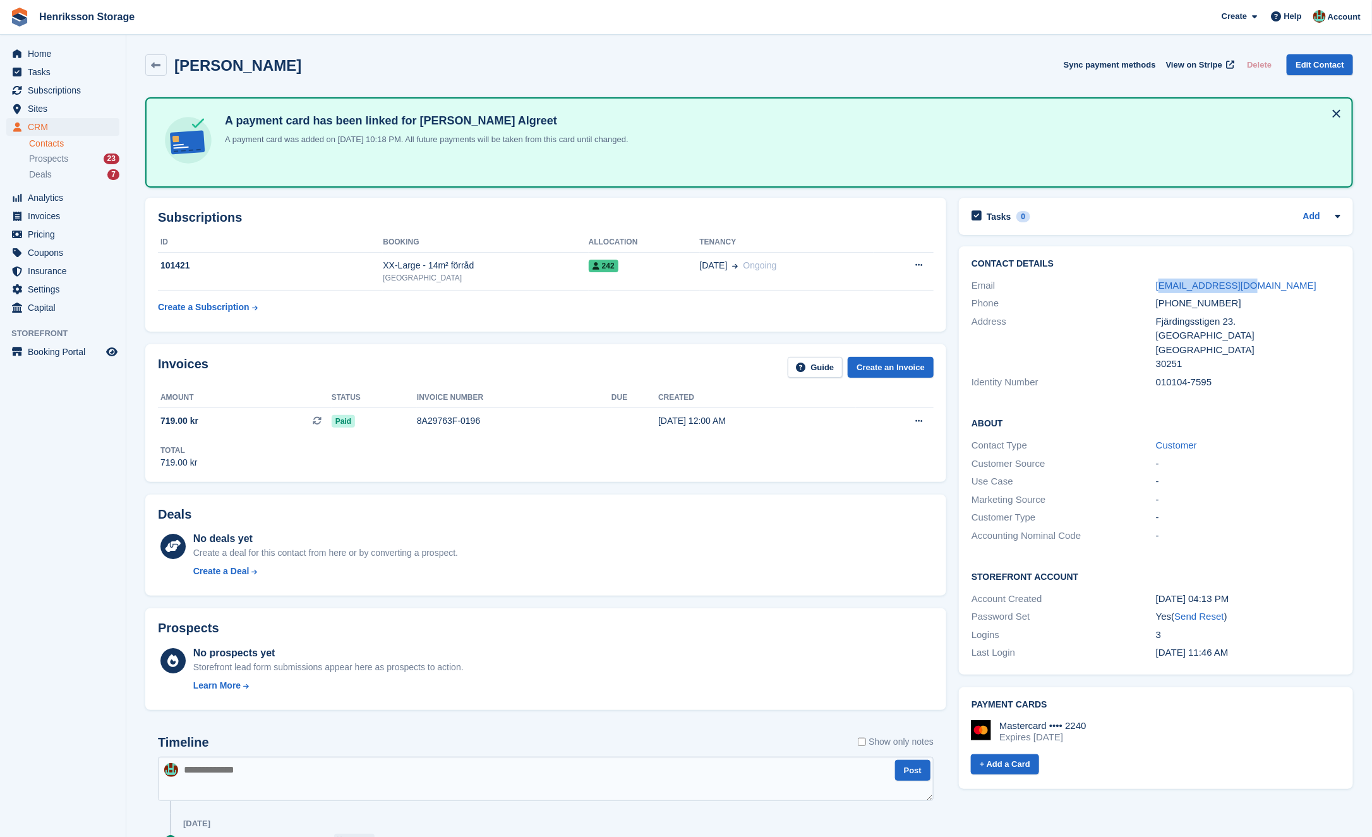
drag, startPoint x: 1162, startPoint y: 287, endPoint x: 1108, endPoint y: 267, distance: 58.2
click at [1095, 247] on div "Contact Details Email aalgreet@gmail.com Phone +46739639255 Address Fjärdingsst…" at bounding box center [1156, 324] width 394 height 157
click at [1120, 286] on div "Email" at bounding box center [1064, 286] width 184 height 15
click at [347, 80] on div "Alaa Aldin Algreet Sync payment methods View on Stripe Delete Edit Contact" at bounding box center [749, 67] width 1221 height 39
drag, startPoint x: 335, startPoint y: 75, endPoint x: 174, endPoint y: 63, distance: 160.9
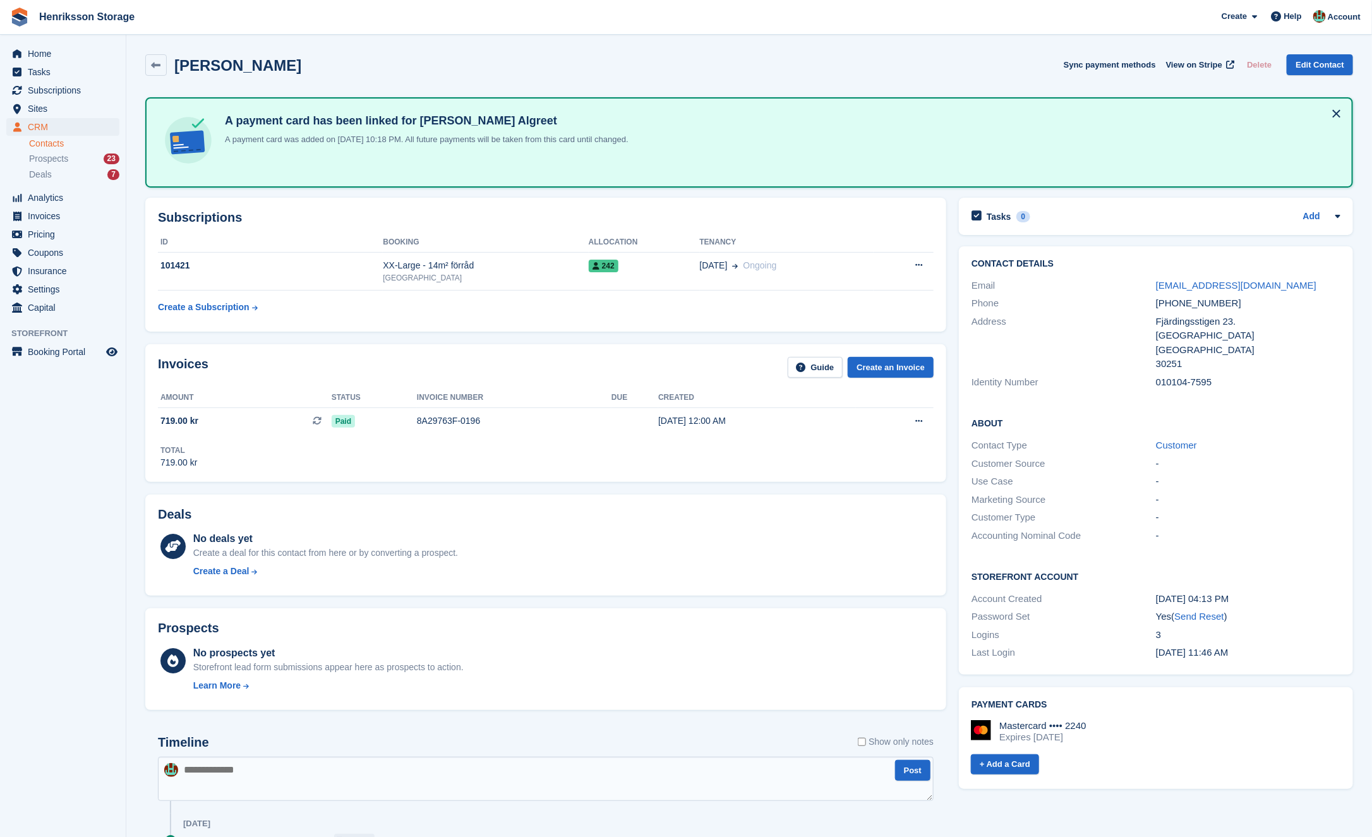
click at [174, 63] on div "Alaa Aldin Algreet Sync payment methods View on Stripe Delete Edit Contact" at bounding box center [749, 64] width 1208 height 21
copy h2 "Alaa Aldin Algreet"
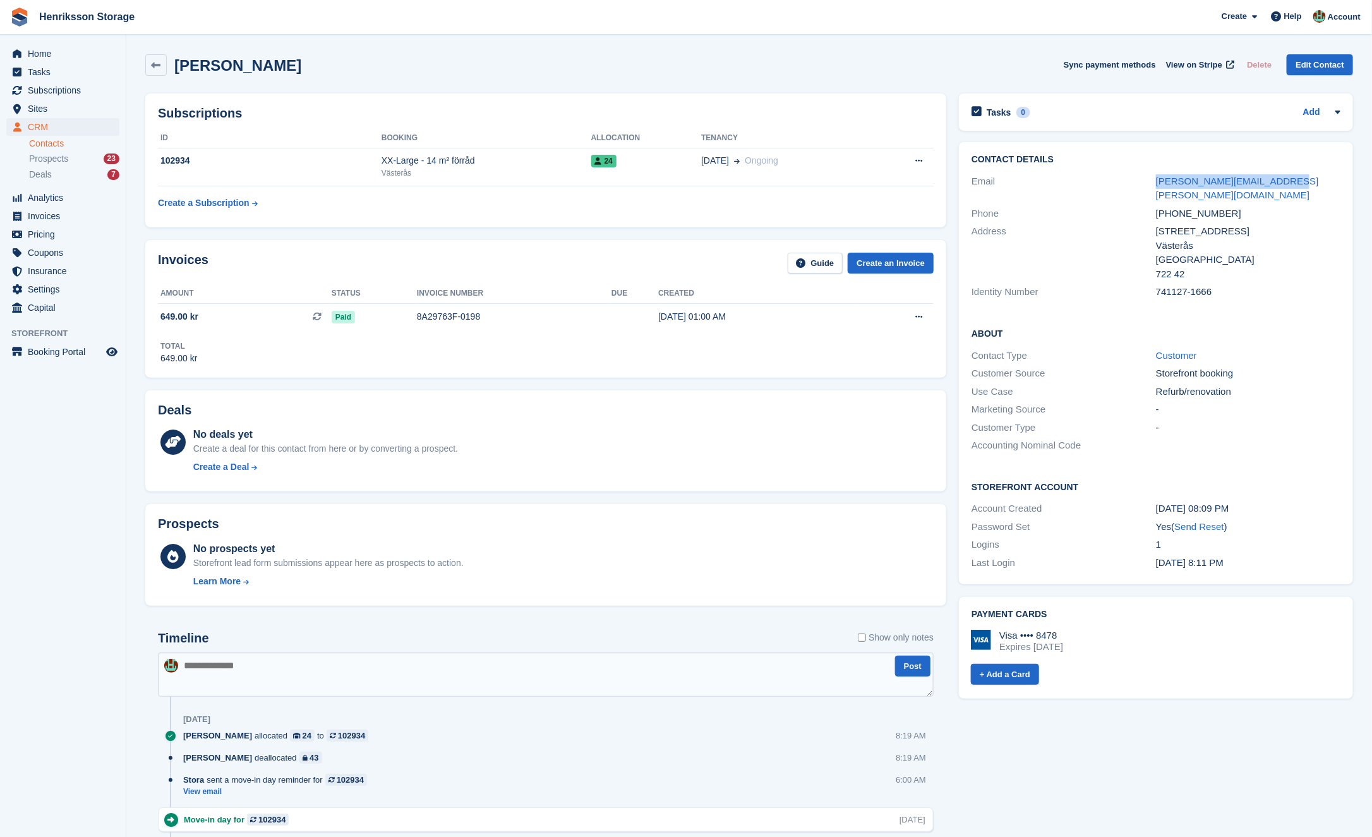
drag, startPoint x: 1288, startPoint y: 182, endPoint x: 1149, endPoint y: 182, distance: 139.6
click at [1149, 182] on div "Email cecilia.bergsten@gmail.com" at bounding box center [1156, 188] width 369 height 32
copy div "cecilia.bergsten@gmail.com"
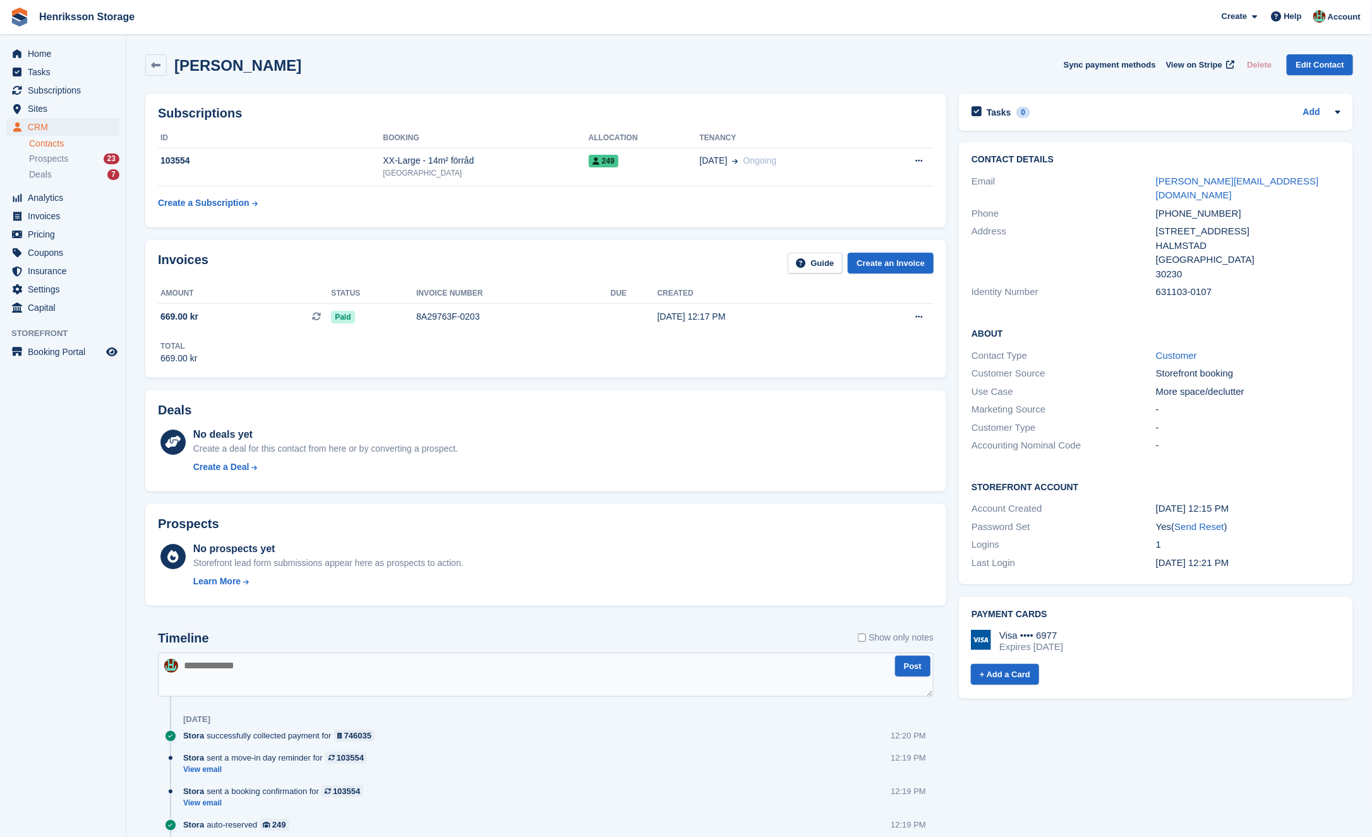
drag, startPoint x: 325, startPoint y: 78, endPoint x: 177, endPoint y: 70, distance: 148.0
click at [177, 70] on div "[PERSON_NAME] Sync payment methods View on Stripe Delete Edit Contact" at bounding box center [749, 67] width 1221 height 39
copy h2 "[PERSON_NAME]"
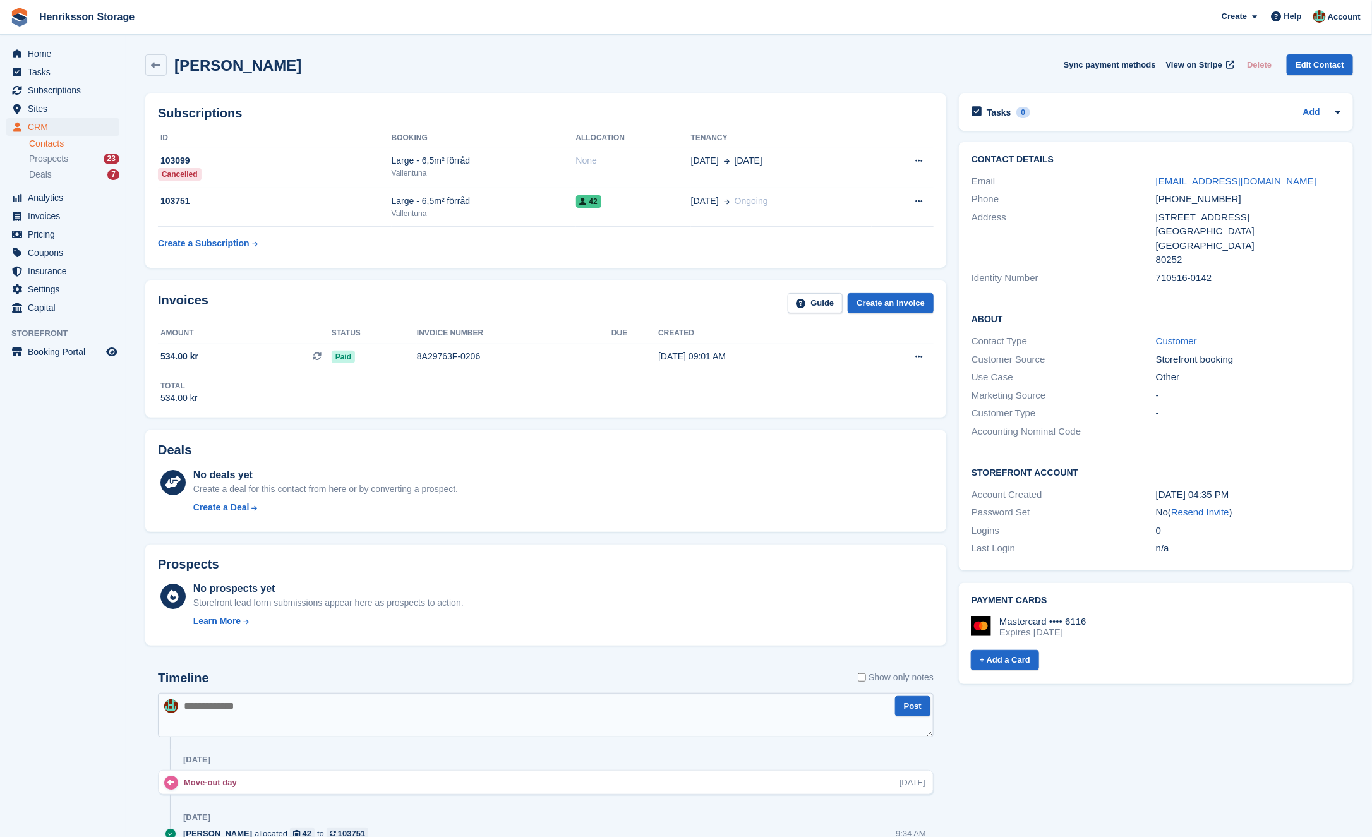
click at [233, 64] on h2 "Susanne Sjögren" at bounding box center [237, 65] width 127 height 17
copy div "Susanne Sjögren Sync payment methods View on Stripe Delete Edit Contact"
drag, startPoint x: 1295, startPoint y: 183, endPoint x: 1116, endPoint y: 183, distance: 179.4
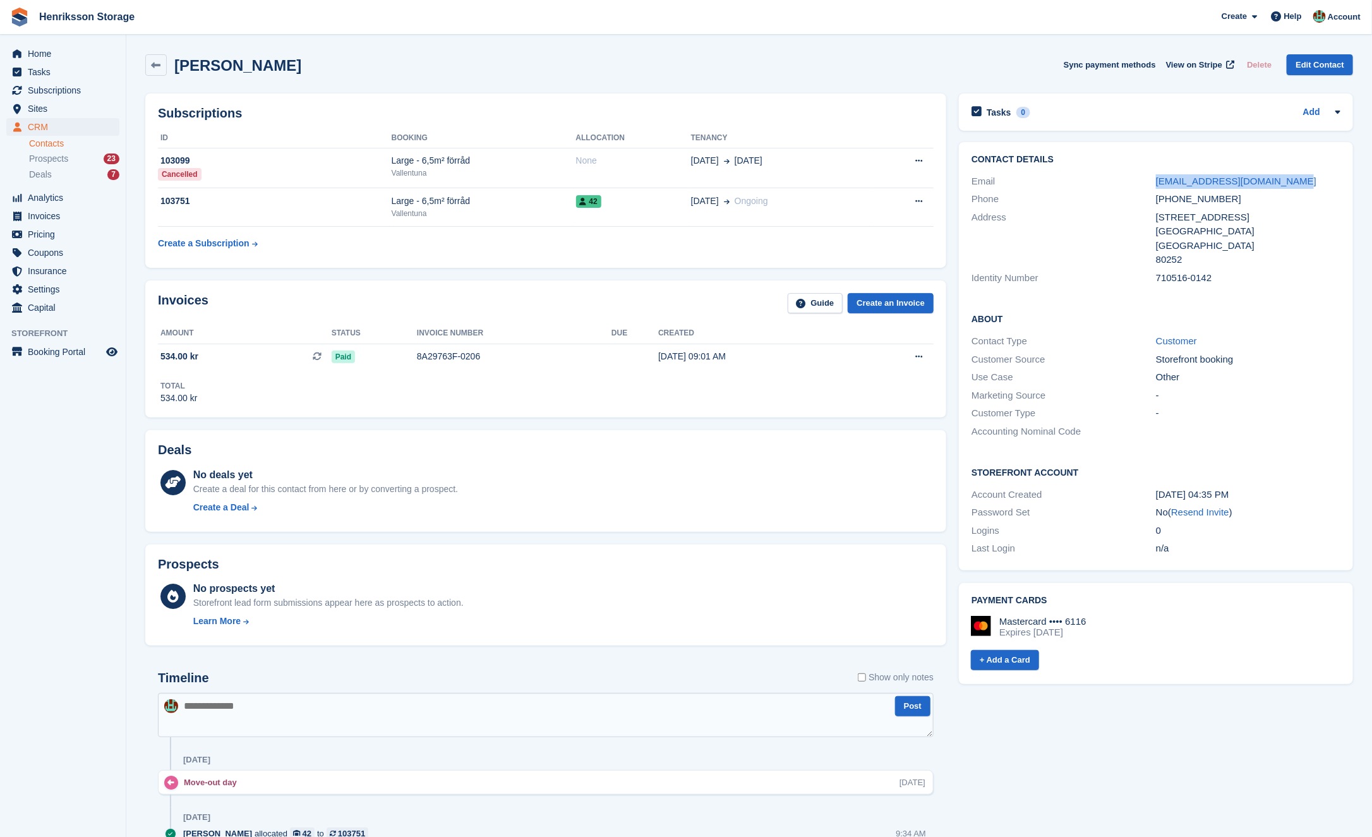
click at [1116, 183] on div "Email sussie.eriksson71@gmail.com" at bounding box center [1156, 181] width 369 height 18
copy div "sussie.eriksson71@gmail.com"
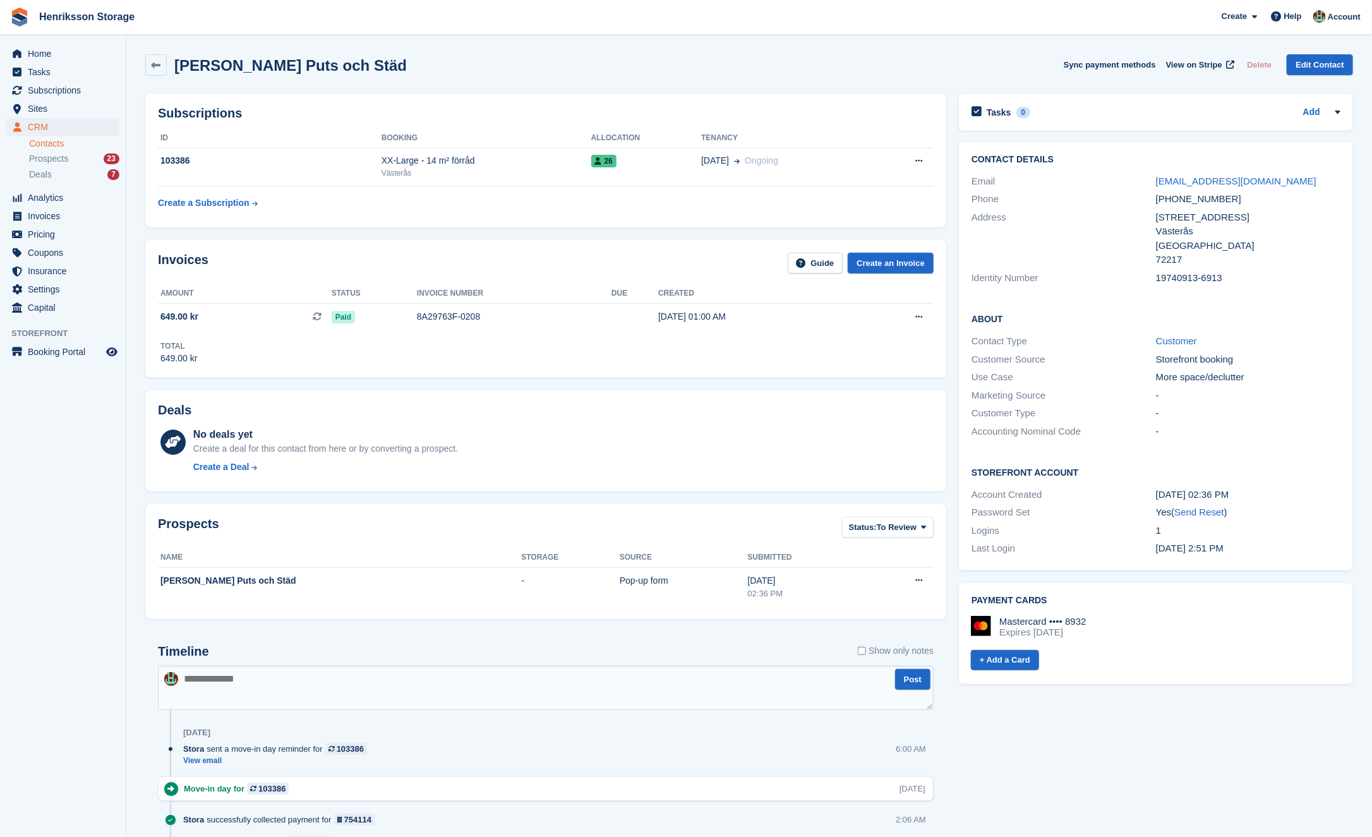
click at [253, 68] on h2 "Davids Puts och Städ" at bounding box center [290, 65] width 233 height 17
copy div "Davids Puts och Städ Sync payment methods View on Stripe Delete Edit Contact"
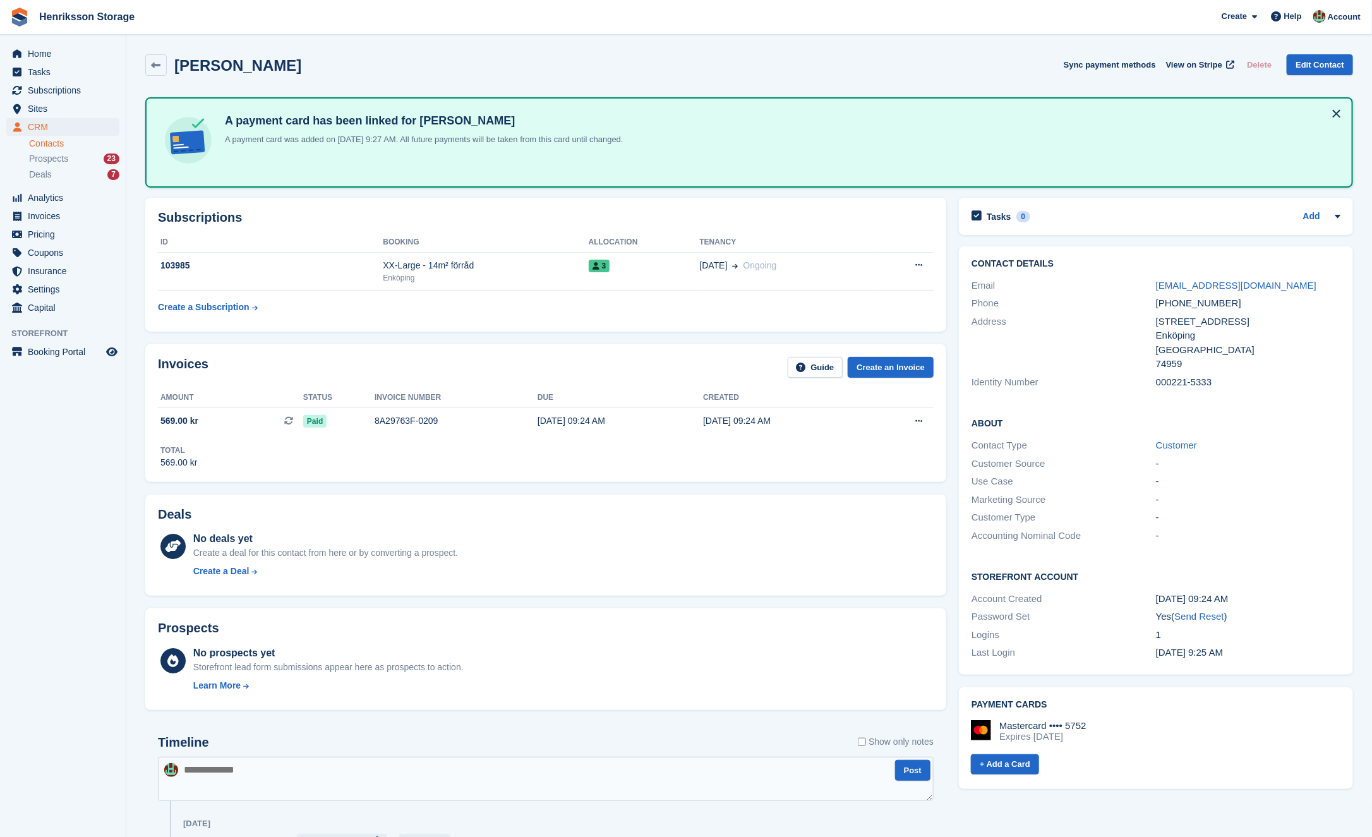
click at [214, 56] on div "Emanuele Zambrano" at bounding box center [223, 64] width 156 height 21
copy div "Emanuele Zambrano Sync payment methods View on Stripe Delete Edit Contact"
click at [196, 63] on h2 "Haider Peshtewan" at bounding box center [239, 65] width 131 height 17
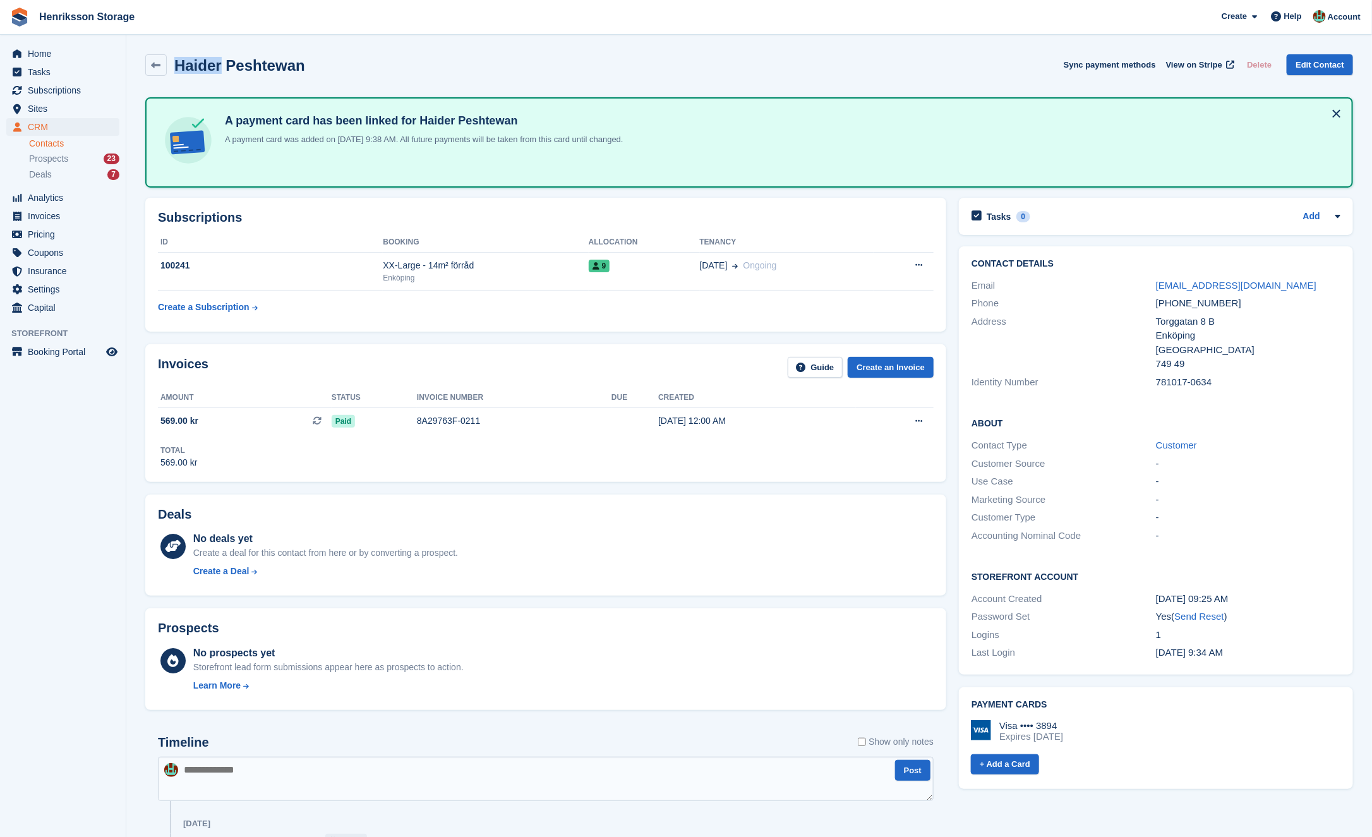
click at [196, 63] on h2 "Haider Peshtewan" at bounding box center [239, 65] width 131 height 17
copy div "Haider Peshtewan Sync payment methods View on Stripe Delete Edit Contact"
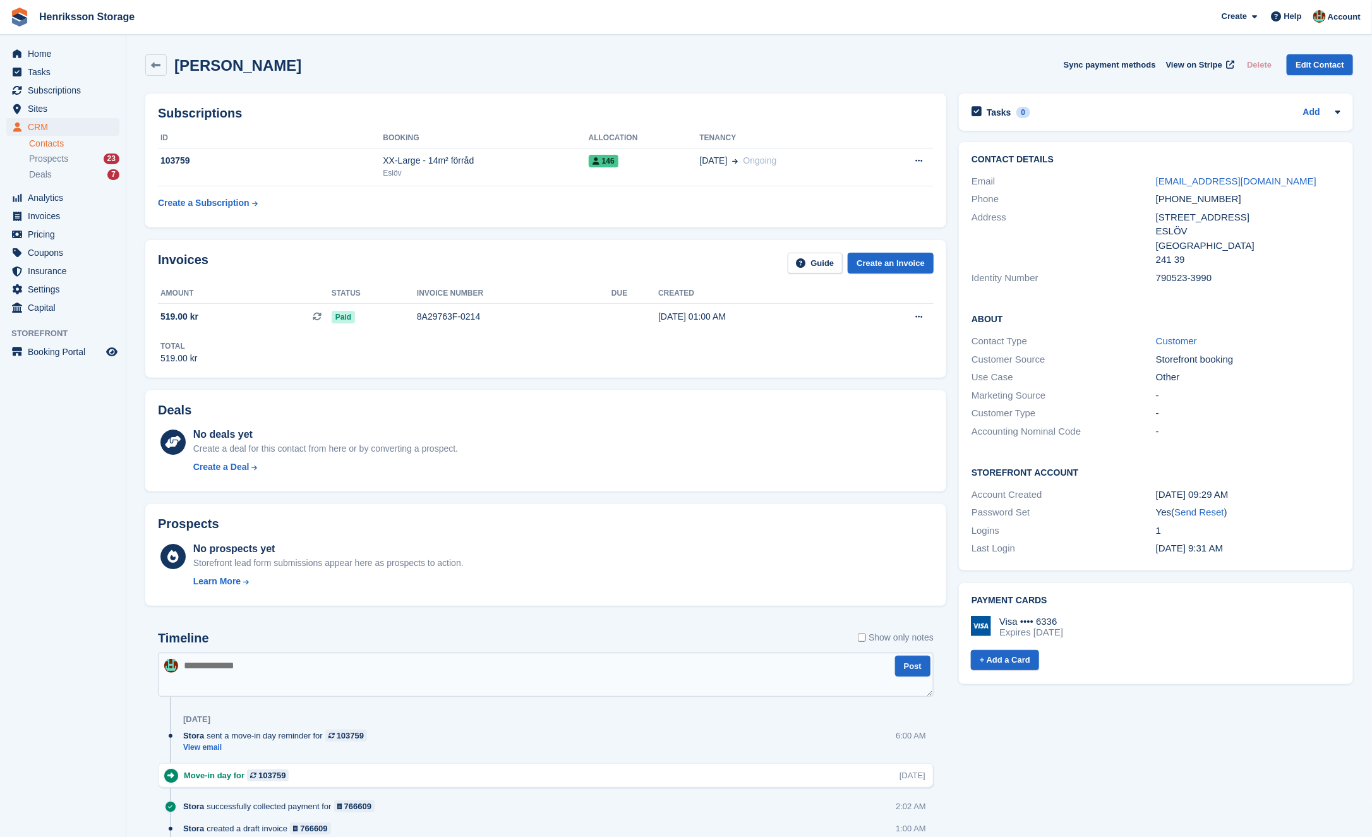
click at [202, 71] on h2 "Magnus Karlsson" at bounding box center [237, 65] width 127 height 17
copy div "Magnus Karlsson Sync payment methods View on Stripe Delete Edit Contact"
copy link "magnus-79@hotmail.com"
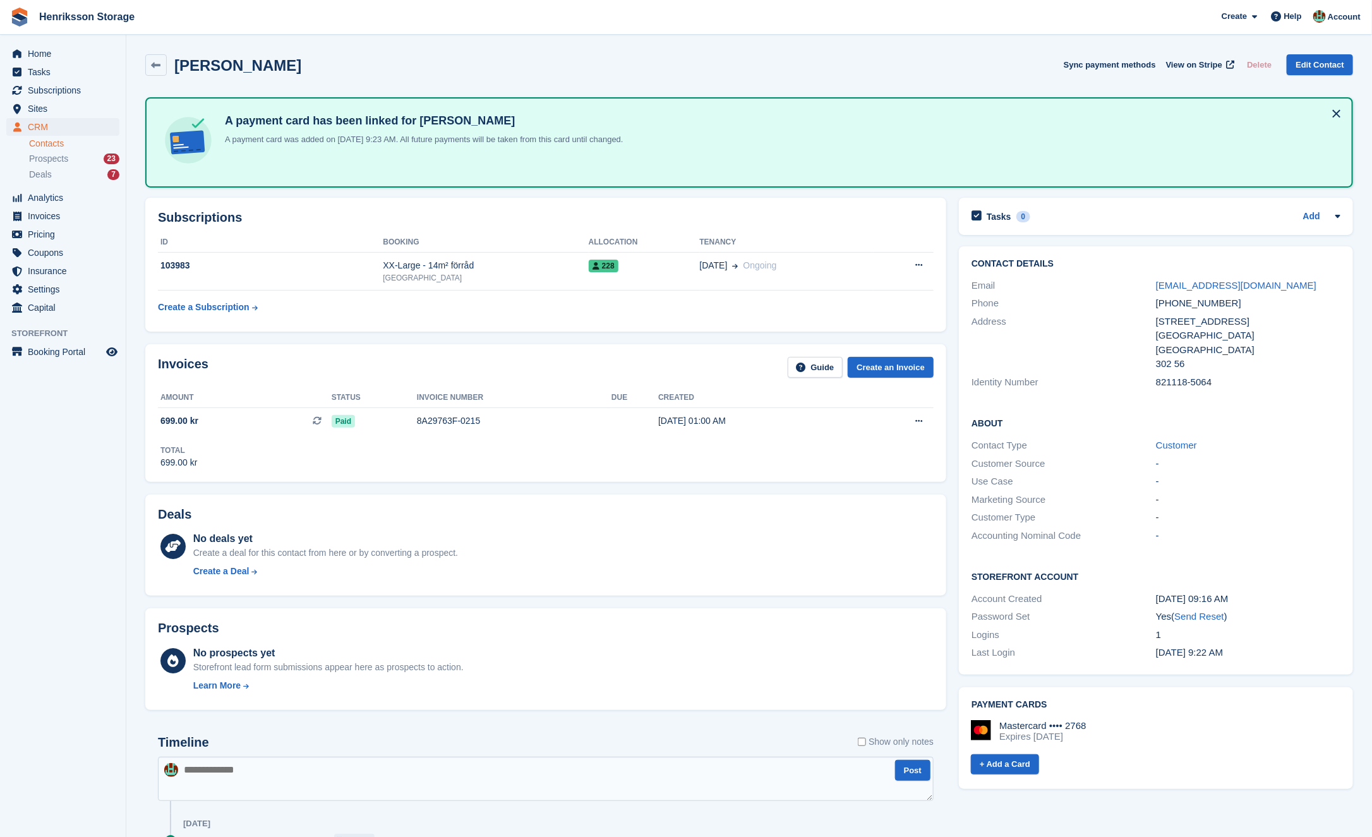
click at [269, 61] on h2 "Kristina Gustafsson" at bounding box center [237, 65] width 127 height 17
copy div "Kristina Gustafsson Sync payment methods View on Stripe Delete Edit Contact"
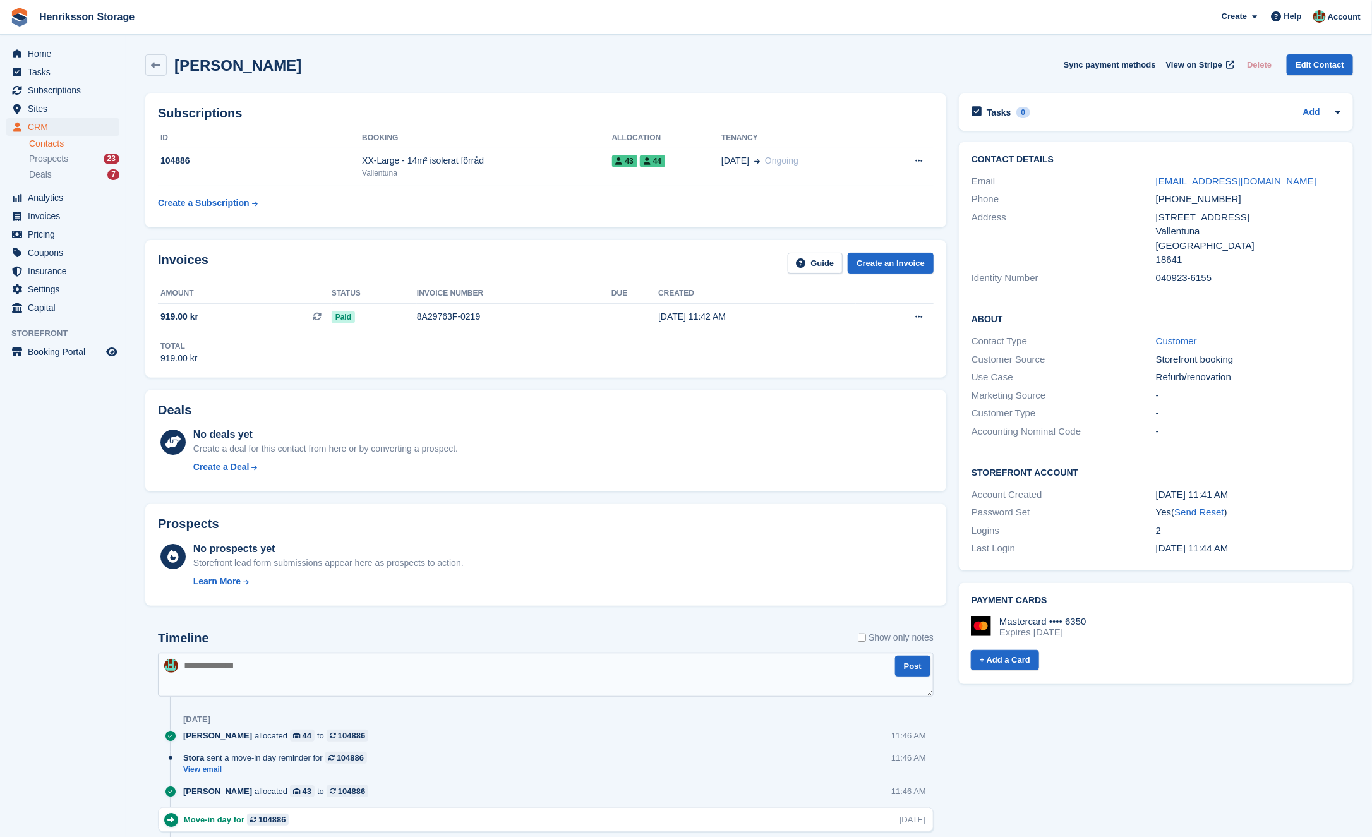
click at [233, 74] on div "[PERSON_NAME]" at bounding box center [223, 64] width 156 height 21
click at [231, 57] on h2 "[PERSON_NAME]" at bounding box center [237, 65] width 127 height 17
copy div "[PERSON_NAME] Sync payment methods View on Stripe Delete Edit Contact"
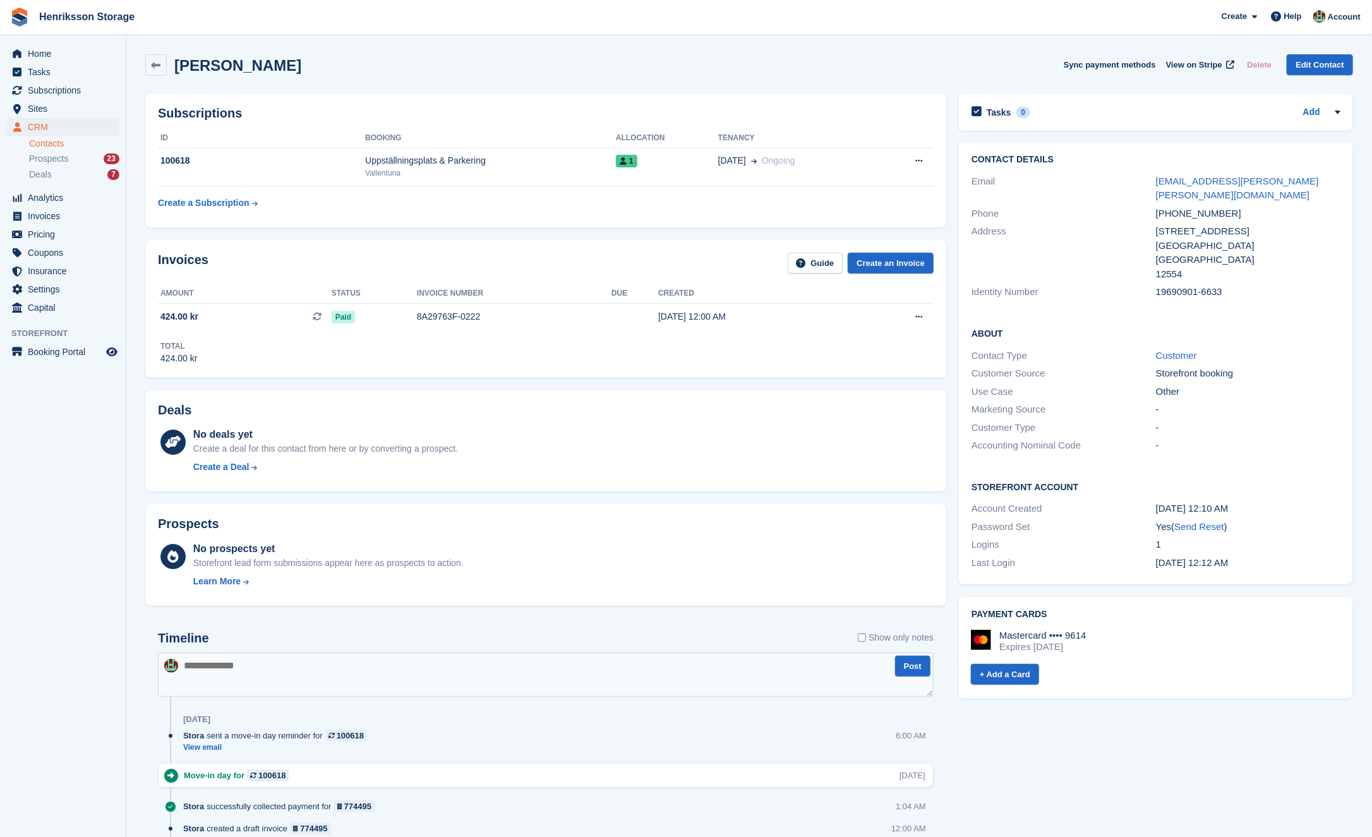
click at [195, 46] on section "Johan Ericson Sync payment methods View on Stripe Delete Edit Contact Subscript…" at bounding box center [749, 505] width 1246 height 1010
click at [195, 66] on h2 "Johan Ericson" at bounding box center [237, 65] width 127 height 17
copy div "Johan Ericson Sync payment methods View on Stripe Delete Edit Contact"
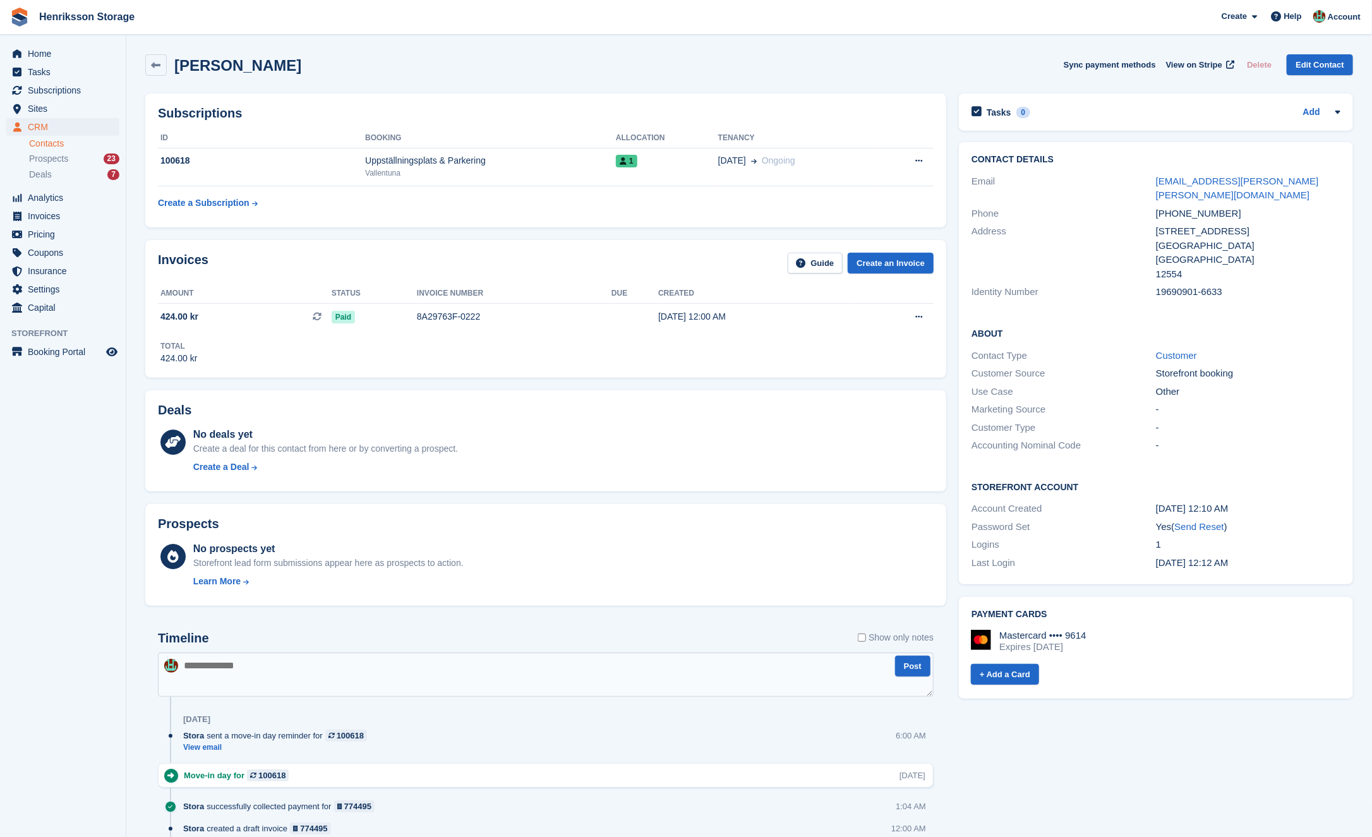
click at [1182, 207] on div "+46735083581" at bounding box center [1248, 214] width 184 height 15
copy div "+46735083581"
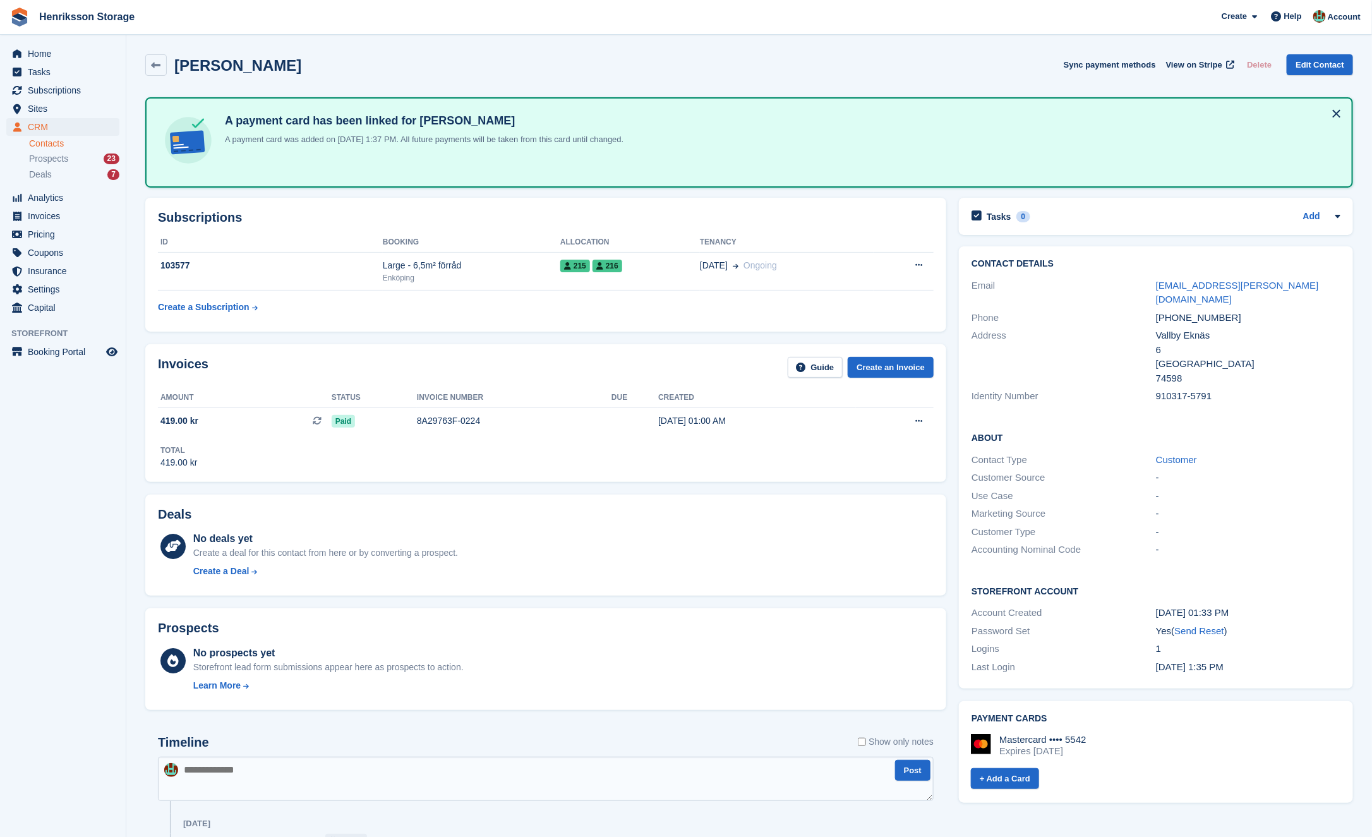
click at [244, 70] on h2 "Robin Olsson" at bounding box center [237, 65] width 127 height 17
copy div "Robin Olsson Sync payment methods View on Stripe Delete Edit Contact"
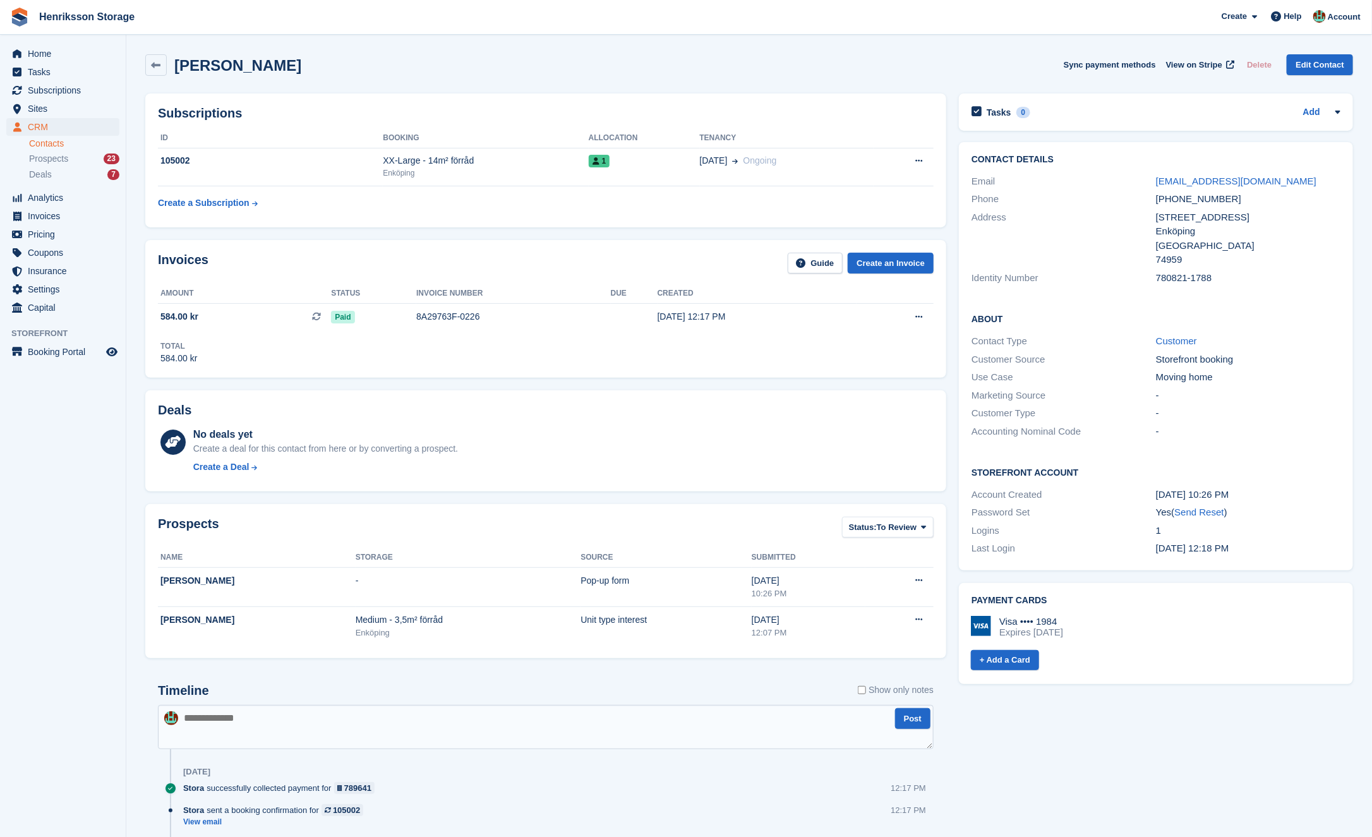
click at [254, 75] on div "[PERSON_NAME]" at bounding box center [223, 64] width 156 height 21
click at [254, 73] on h2 "[PERSON_NAME]" at bounding box center [237, 65] width 127 height 17
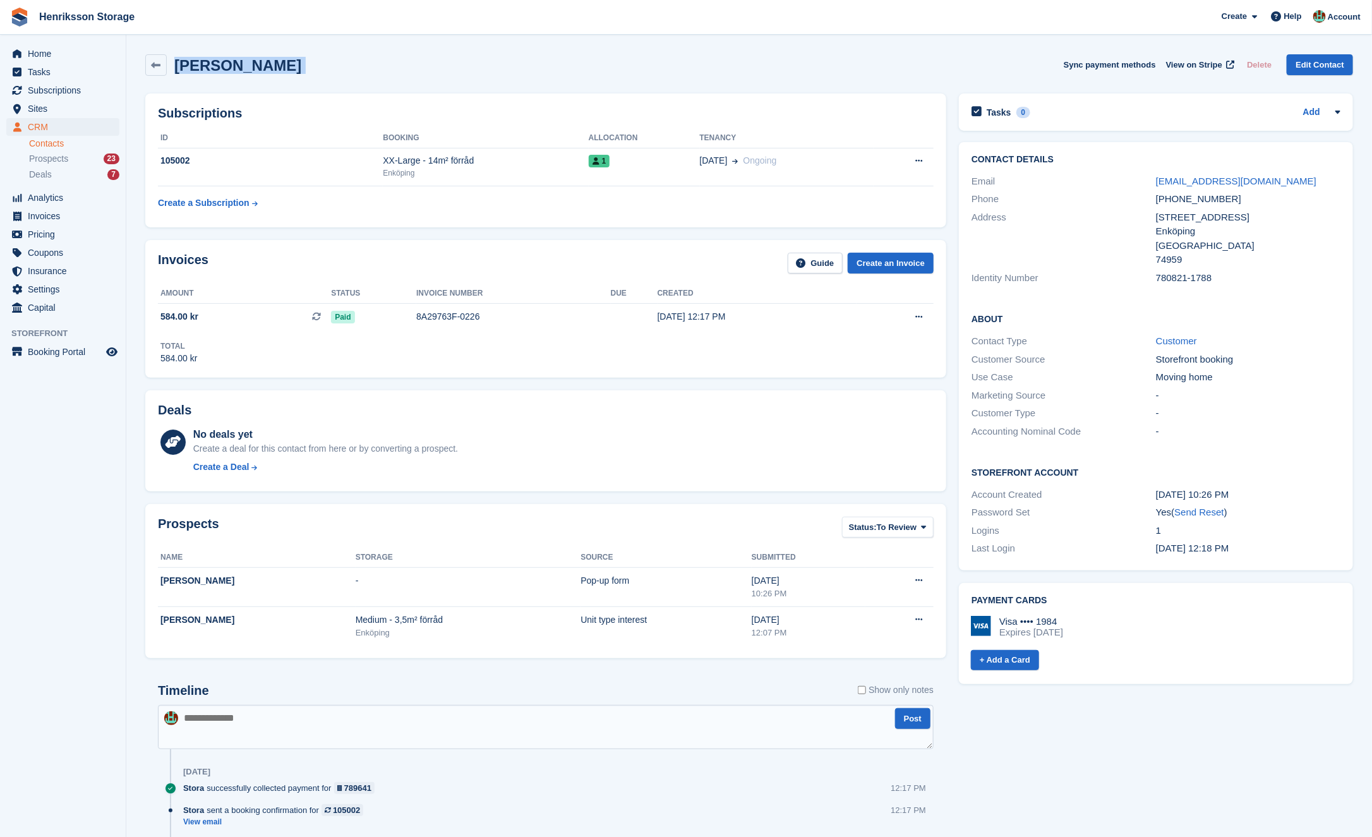
copy div "Nyota Mangapi Sync payment methods View on Stripe Delete Edit Contact"
